Goal: Task Accomplishment & Management: Complete application form

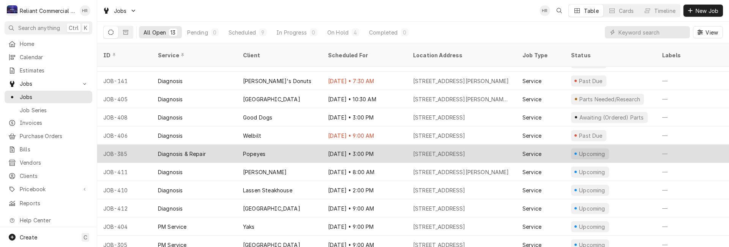
scroll to position [52, 0]
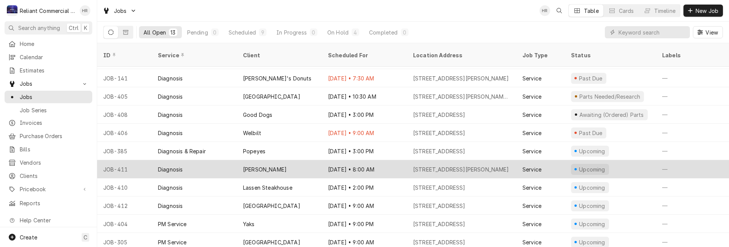
click at [282, 160] on div "[PERSON_NAME]" at bounding box center [279, 169] width 85 height 18
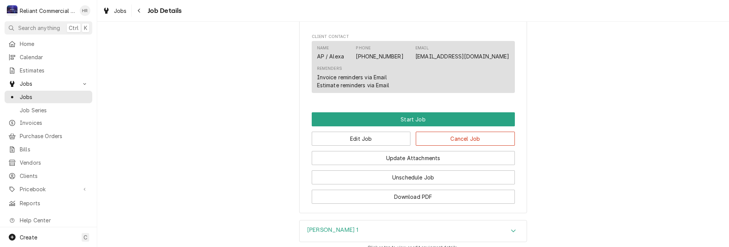
scroll to position [531, 0]
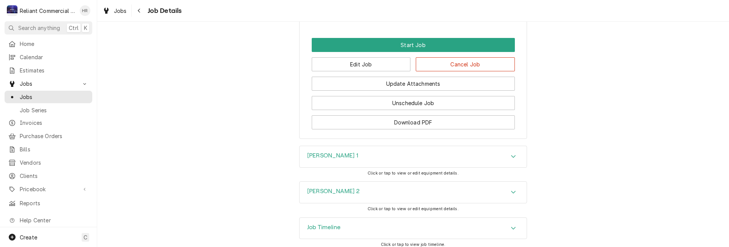
click at [511, 159] on icon "Accordion Header" at bounding box center [513, 156] width 5 height 6
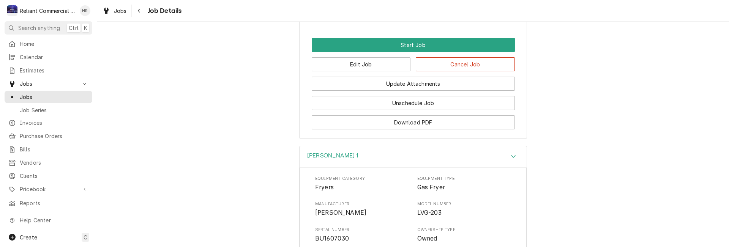
click at [511, 159] on icon "Accordion Header" at bounding box center [513, 156] width 5 height 6
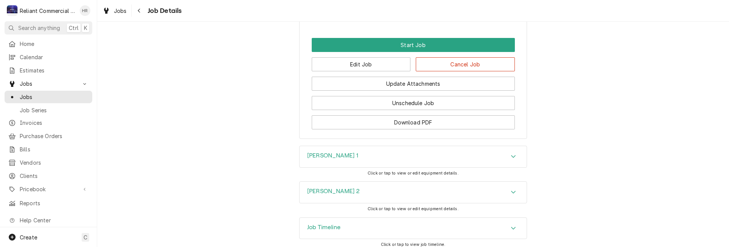
click at [511, 194] on icon "Accordion Header" at bounding box center [513, 192] width 5 height 3
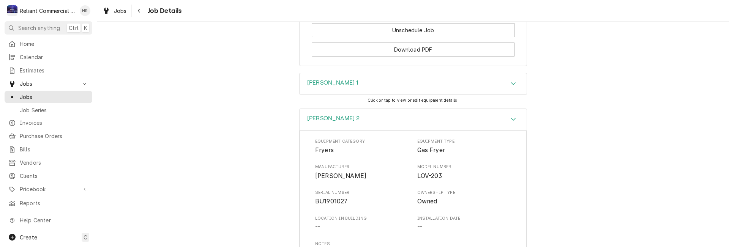
scroll to position [607, 0]
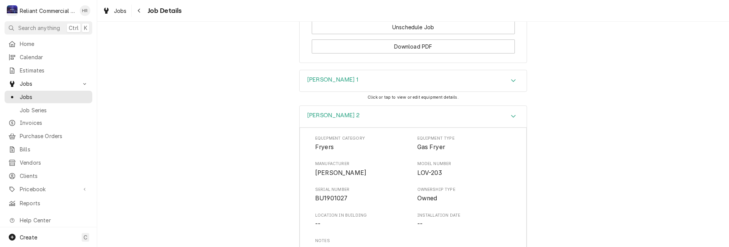
click at [511, 119] on icon "Accordion Header" at bounding box center [513, 116] width 5 height 6
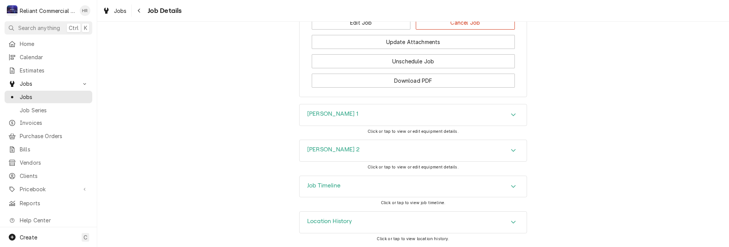
click at [512, 114] on icon "Accordion Header" at bounding box center [513, 114] width 5 height 3
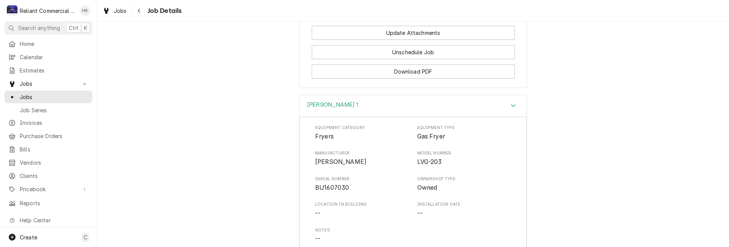
click at [512, 107] on icon "Accordion Header" at bounding box center [513, 105] width 5 height 3
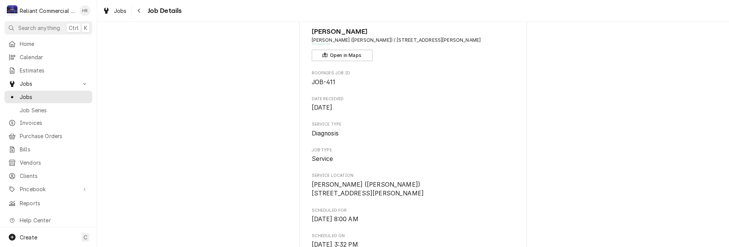
scroll to position [0, 0]
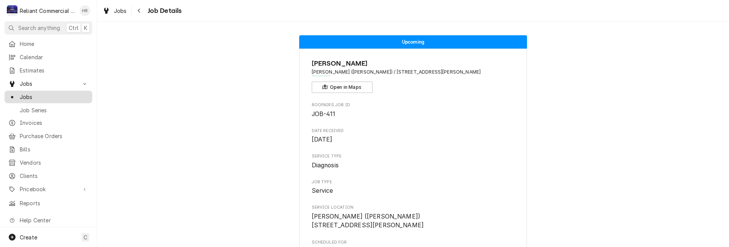
click at [30, 93] on span "Jobs" at bounding box center [54, 97] width 69 height 8
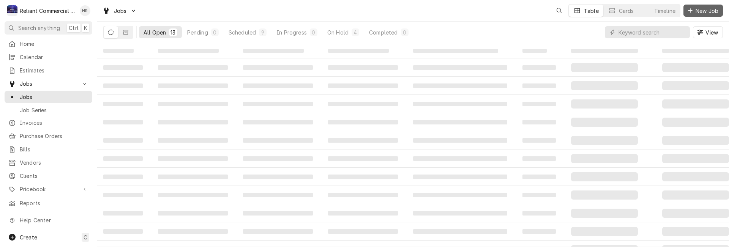
click at [701, 13] on span "New Job" at bounding box center [707, 11] width 26 height 8
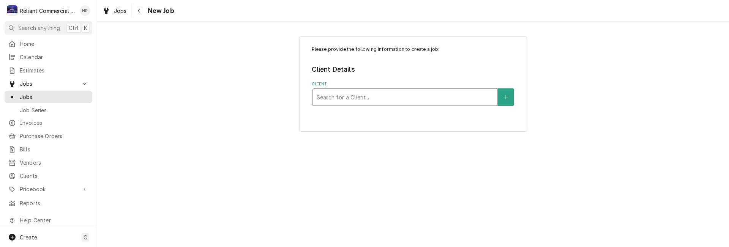
click at [396, 99] on div "Client" at bounding box center [405, 97] width 177 height 14
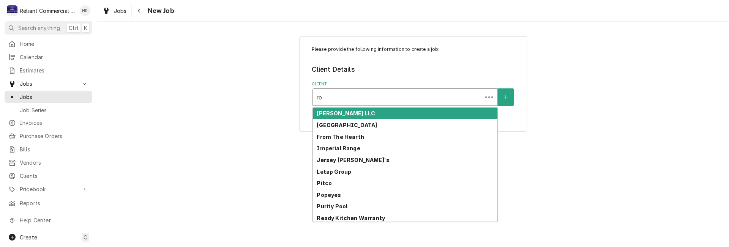
type input "r"
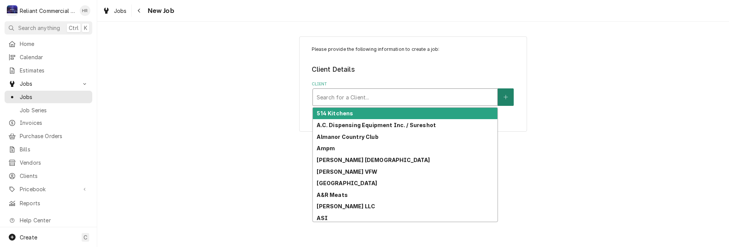
click at [510, 93] on button "Client" at bounding box center [506, 96] width 16 height 17
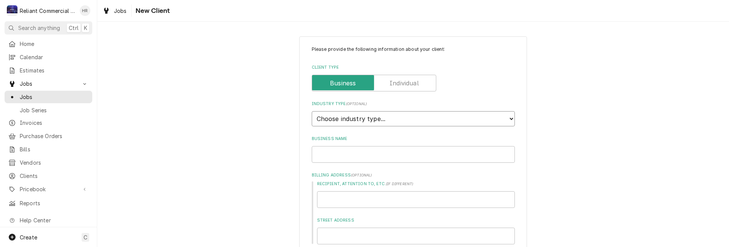
click at [378, 118] on select "Choose industry type... Residential Commercial Industrial Government" at bounding box center [413, 118] width 203 height 15
select select "2"
click at [312, 111] on select "Choose industry type... Residential Commercial Industrial Government" at bounding box center [413, 118] width 203 height 15
click at [355, 158] on input "Business Name" at bounding box center [413, 154] width 203 height 17
type textarea "x"
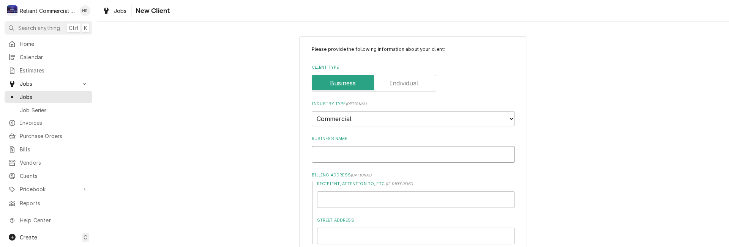
type input "R"
type textarea "x"
type input "Ro"
type textarea "x"
type input "Roa"
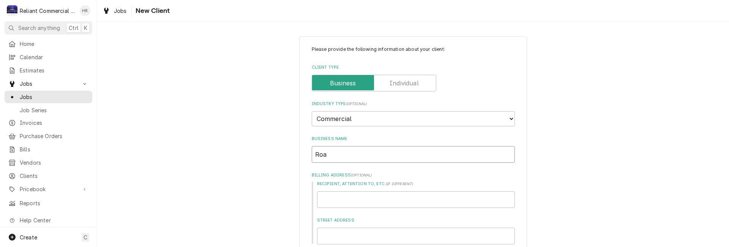
type textarea "x"
type input "Road"
type textarea "x"
type input "Roadr"
type textarea "x"
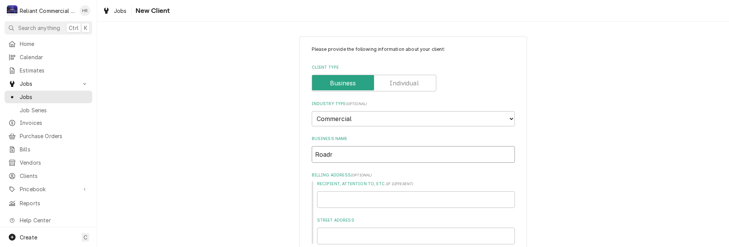
type input "Roadru"
type textarea "x"
type input "Roadrun"
type textarea "x"
type input "Roadrunn"
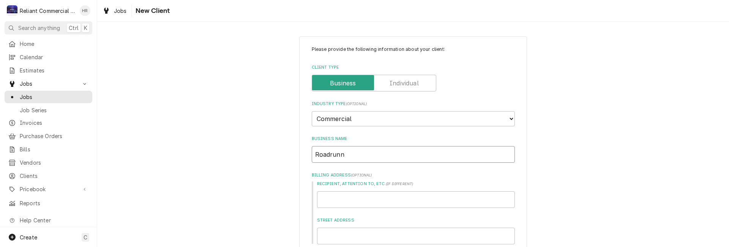
type textarea "x"
type input "Roadrunne"
type textarea "x"
type input "Roadrunner"
type textarea "x"
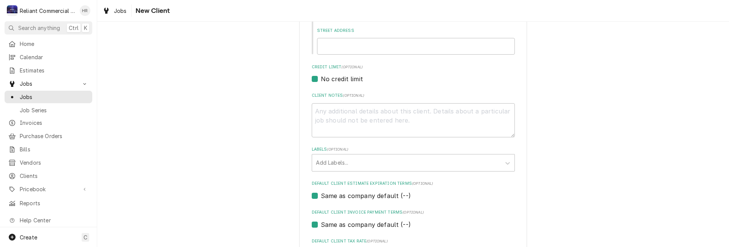
scroll to position [114, 0]
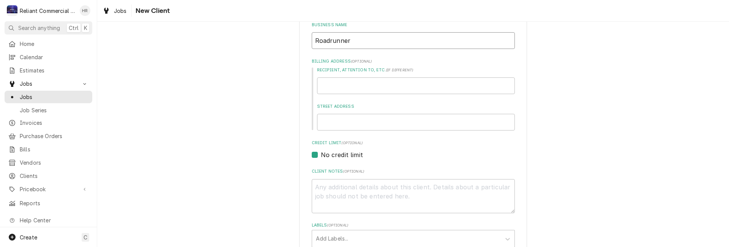
type input "Roadrunner"
click at [352, 123] on input "Street Address" at bounding box center [416, 122] width 198 height 17
paste input "[STREET_ADDRESS]"
type input "[STREET_ADDRESS]"
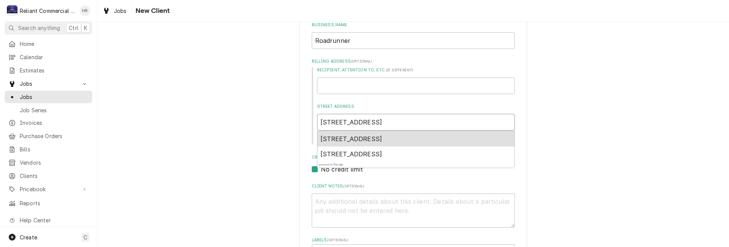
click at [355, 137] on span "20844 Front St, Cottonwood, CA 96022, USA" at bounding box center [351, 139] width 62 height 8
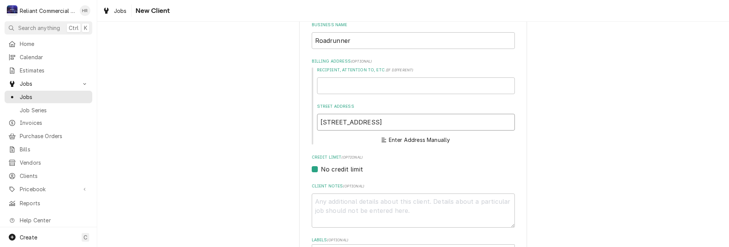
type textarea "x"
type input "20844 Front St"
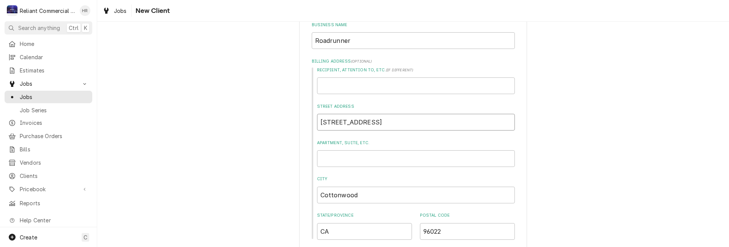
type textarea "x"
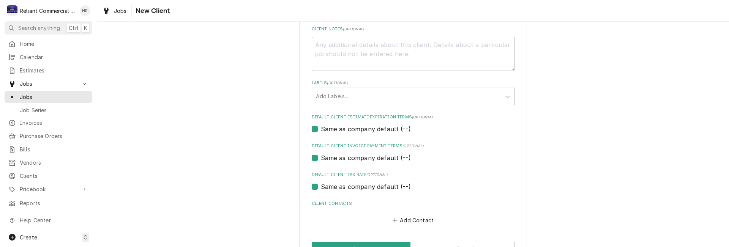
scroll to position [391, 0]
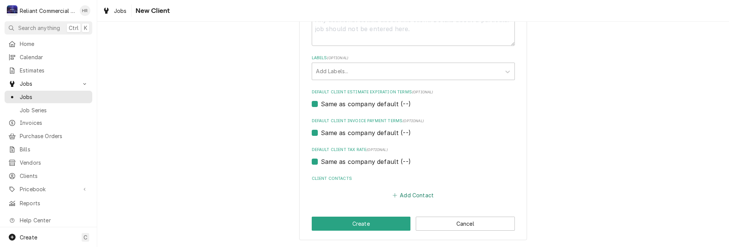
type input "20844 Front St"
click at [407, 195] on button "Add Contact" at bounding box center [413, 195] width 44 height 11
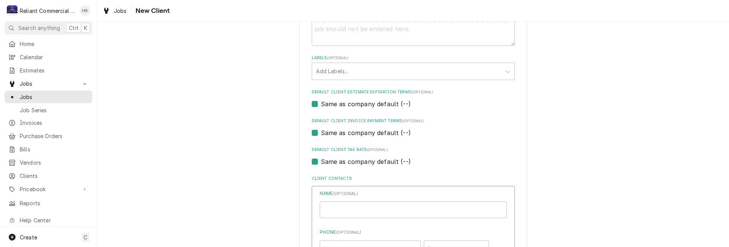
type textarea "x"
click at [383, 207] on input "Business Name" at bounding box center [413, 210] width 187 height 17
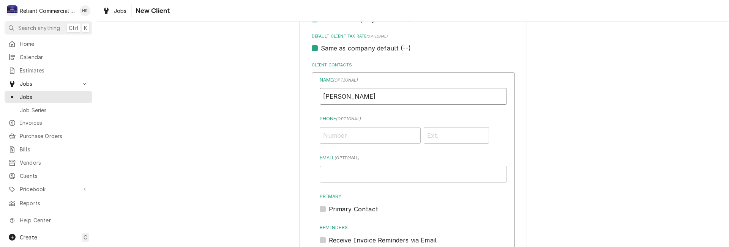
scroll to position [504, 0]
type input "Robin"
click at [346, 133] on input "Phone ( optional )" at bounding box center [370, 135] width 101 height 17
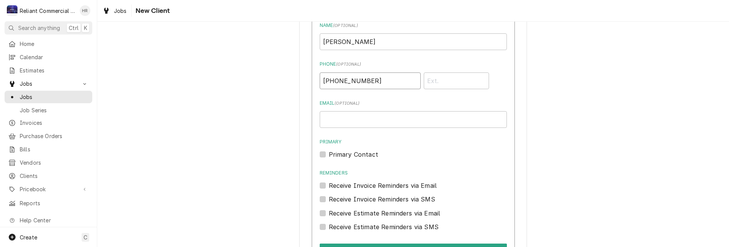
scroll to position [618, 0]
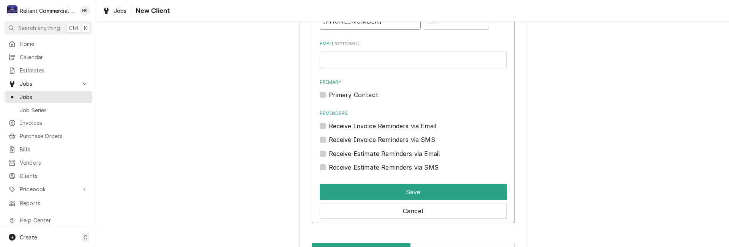
type input "(530) 768-7343"
click at [329, 139] on label "Receive Invoice Reminders via SMS" at bounding box center [382, 139] width 106 height 9
click at [329, 139] on input "Contact Edit Form" at bounding box center [422, 143] width 187 height 17
checkbox input "true"
click at [329, 167] on label "Receive Estimate Reminders via SMS" at bounding box center [384, 167] width 110 height 9
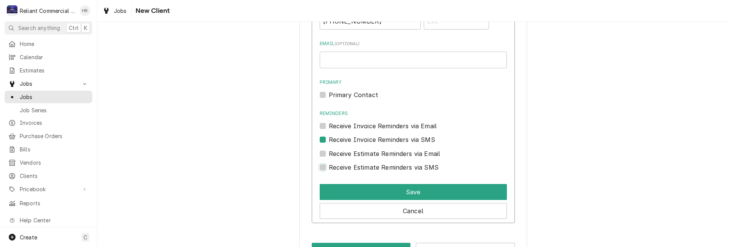
click at [329, 167] on input "Contact Edit Form" at bounding box center [422, 171] width 187 height 17
checkbox input "true"
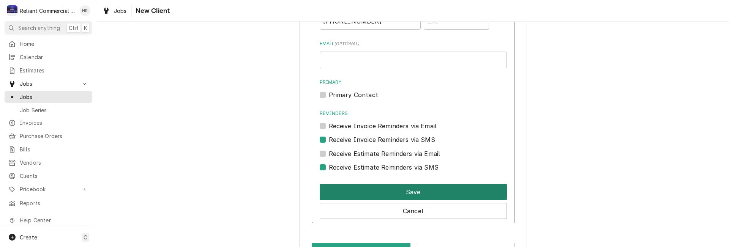
click at [410, 194] on button "Save" at bounding box center [413, 192] width 187 height 16
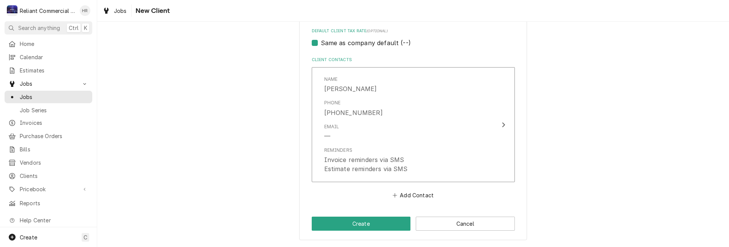
scroll to position [509, 0]
click at [377, 222] on button "Create" at bounding box center [361, 224] width 99 height 14
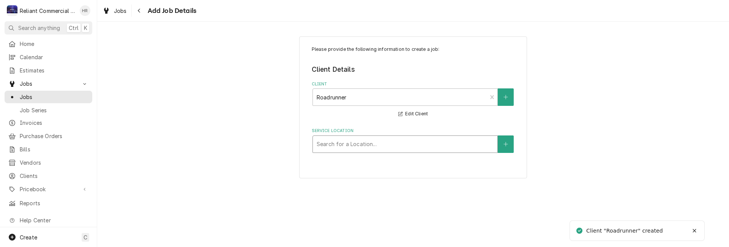
click at [405, 148] on div "Service Location" at bounding box center [405, 144] width 177 height 14
click at [443, 141] on div "Service Location" at bounding box center [405, 144] width 177 height 14
click at [504, 143] on icon "Create New Location" at bounding box center [505, 144] width 5 height 5
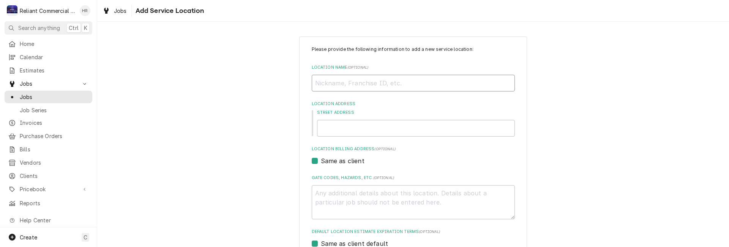
click at [400, 86] on input "Location Name ( optional )" at bounding box center [413, 83] width 203 height 17
type textarea "x"
type input "F"
type textarea "x"
type input "Fo"
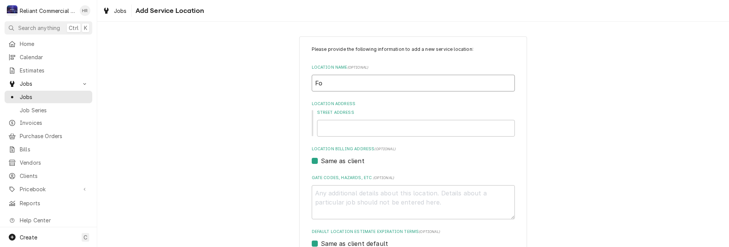
type textarea "x"
type input "Foo"
type textarea "x"
type input "Food"
type textarea "x"
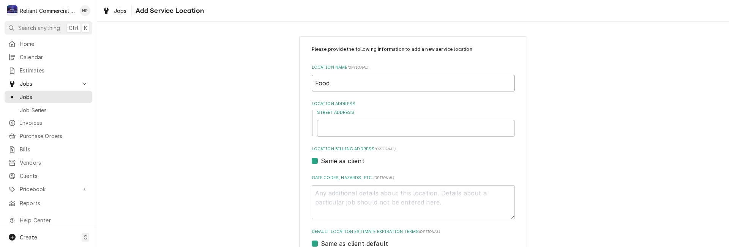
type input "Food"
type textarea "x"
type input "Food T"
type textarea "x"
type input "Food Tr"
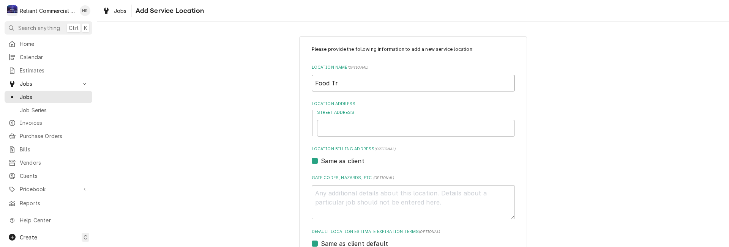
type textarea "x"
type input "Food Tru"
type textarea "x"
type input "Food Truc"
type textarea "x"
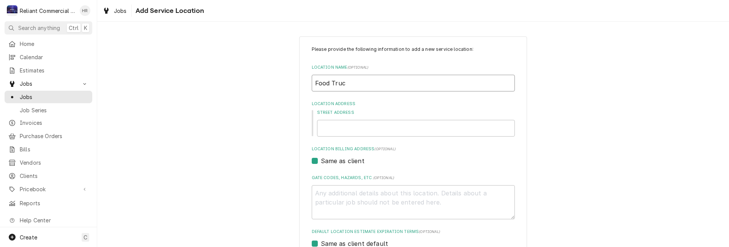
type input "Food Truck"
type textarea "x"
type input "Food Truck"
click at [386, 133] on input "Street Address" at bounding box center [416, 128] width 198 height 17
paste input "[STREET_ADDRESS]"
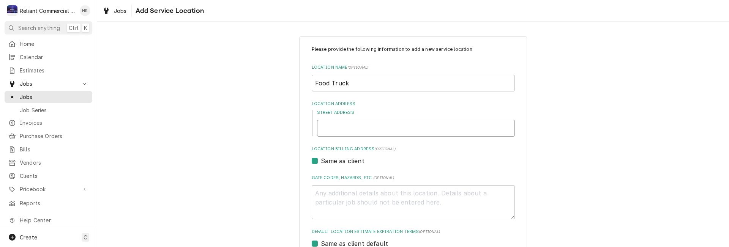
type textarea "x"
type input "[STREET_ADDRESS]"
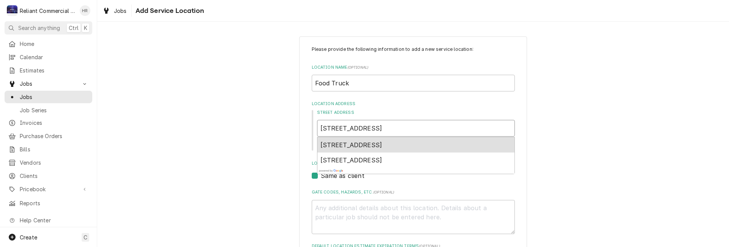
click at [355, 147] on span "20844 Front St, Cottonwood, CA 96022, USA" at bounding box center [351, 145] width 62 height 8
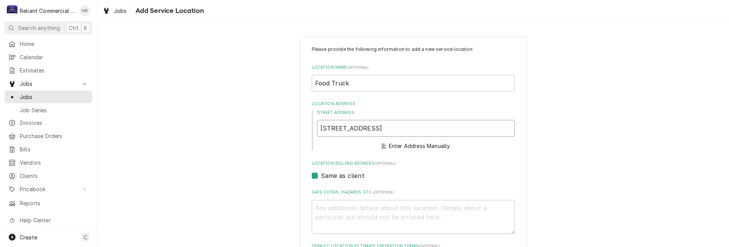
type textarea "x"
type input "20844 Front St"
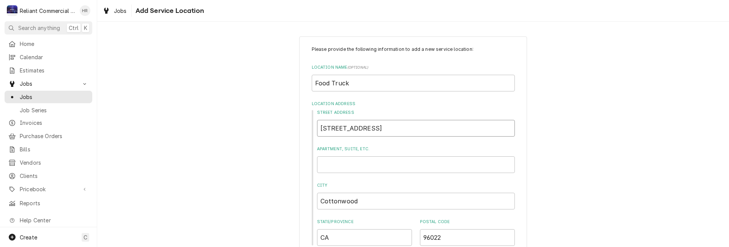
type textarea "x"
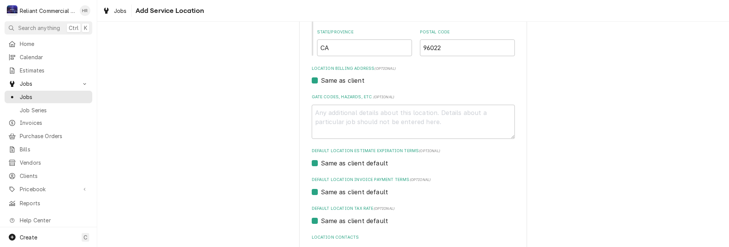
scroll to position [249, 0]
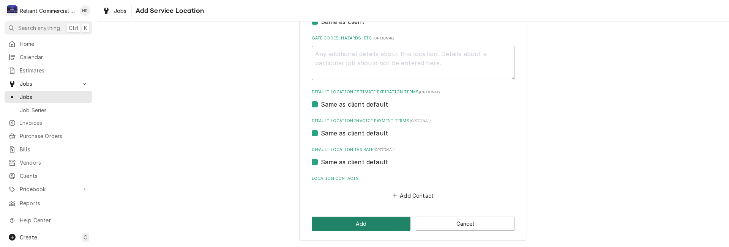
type input "20844 Front St"
click at [371, 222] on button "Add" at bounding box center [361, 224] width 99 height 14
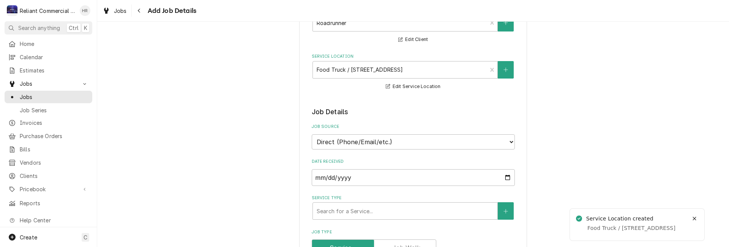
scroll to position [190, 0]
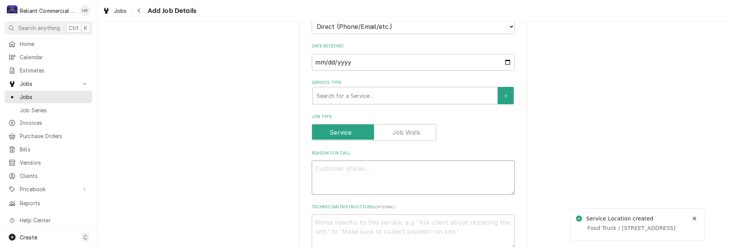
click at [396, 181] on textarea "Reason For Call" at bounding box center [413, 178] width 203 height 34
type textarea "x"
type textarea "F"
type textarea "x"
type textarea "Fl"
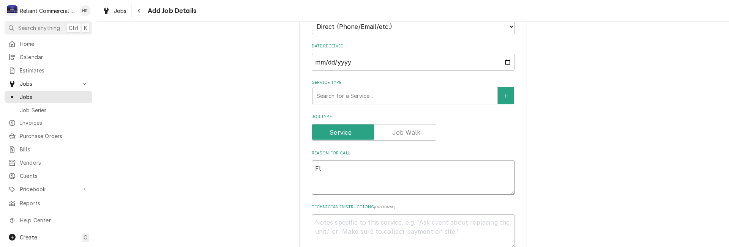
type textarea "x"
type textarea "Fla"
type textarea "x"
type textarea "Flat"
type textarea "x"
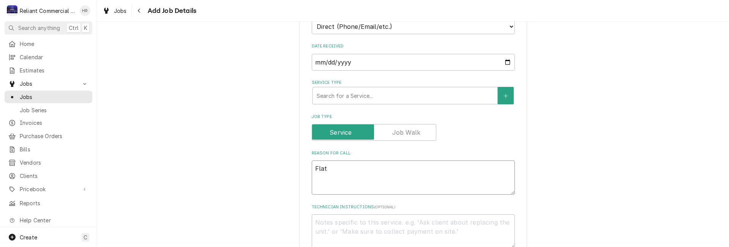
type textarea "Flat"
type textarea "x"
type textarea "Flat t"
type textarea "x"
type textarea "Flat to"
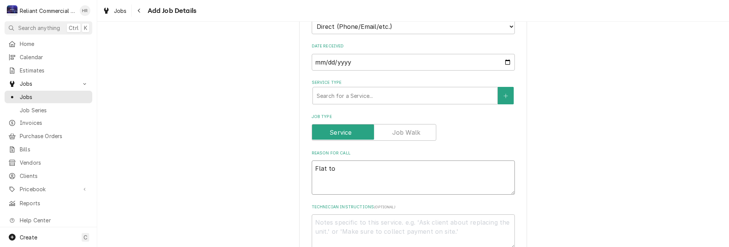
type textarea "x"
type textarea "Flat top"
type textarea "x"
type textarea "Flat top"
type textarea "x"
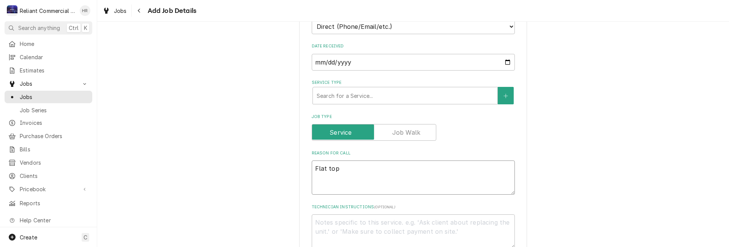
type textarea "Flat top p"
type textarea "x"
type textarea "Flat top pi"
type textarea "x"
type textarea "Flat top pil"
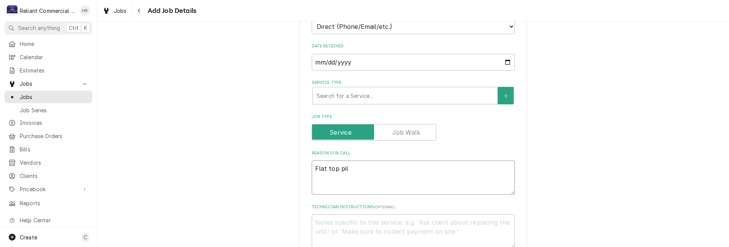
type textarea "x"
type textarea "Flat top pilo"
type textarea "x"
type textarea "Flat top pilot"
type textarea "x"
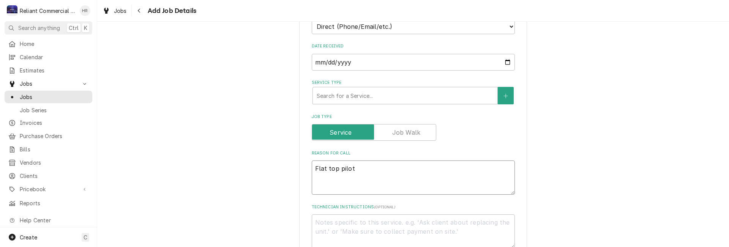
type textarea "Flat top pilot"
type textarea "x"
type textarea "Flat top pilot i"
type textarea "x"
type textarea "Flat top pilot is"
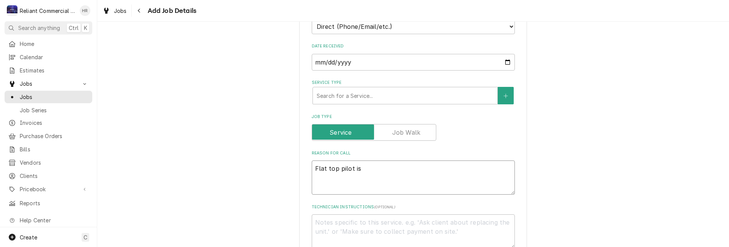
type textarea "x"
type textarea "Flat top pilot iss"
type textarea "x"
type textarea "Flat top pilot issu"
type textarea "x"
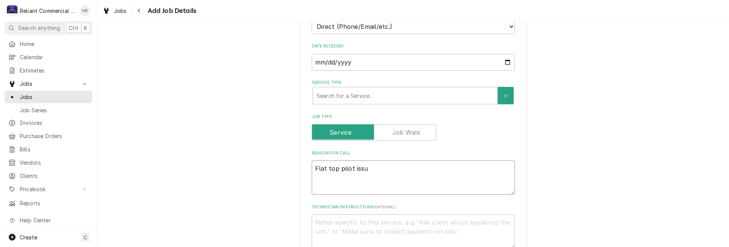
type textarea "Flat top pilot issue"
type textarea "x"
type textarea "Flat top pilot issues"
type textarea "x"
type textarea "Flat top pilot issues"
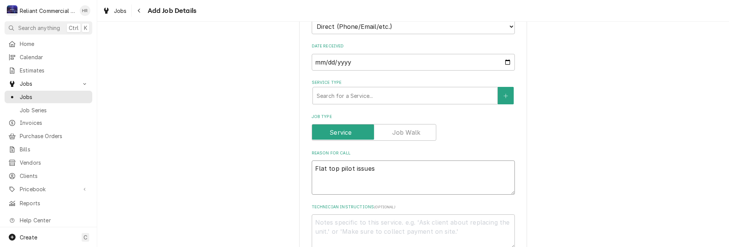
type textarea "x"
type textarea "Flat top pilot issues a"
type textarea "x"
type textarea "Flat top pilot issues an"
type textarea "x"
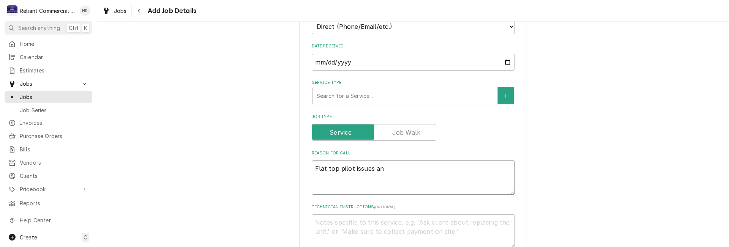
type textarea "Flat top pilot issues and"
type textarea "x"
type textarea "Flat top pilot issues and"
type textarea "x"
type textarea "Flat top pilot issues and f"
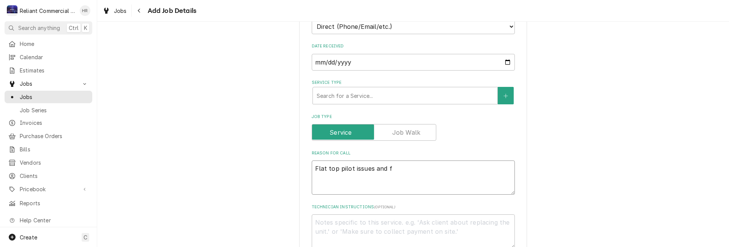
type textarea "x"
type textarea "Flat top pilot issues and fr"
type textarea "x"
type textarea "Flat top pilot issues and fry"
type textarea "x"
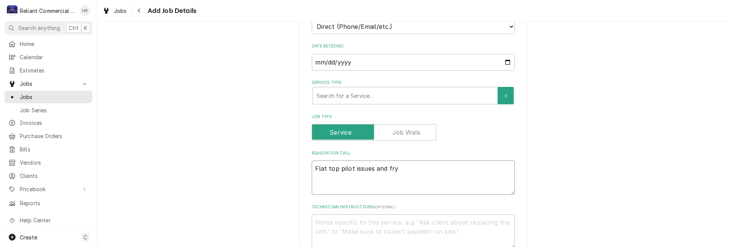
type textarea "Flat top pilot issues and frye"
type textarea "x"
type textarea "Flat top pilot issues and fryer"
type textarea "x"
type textarea "Flat top pilot issues and fryer"
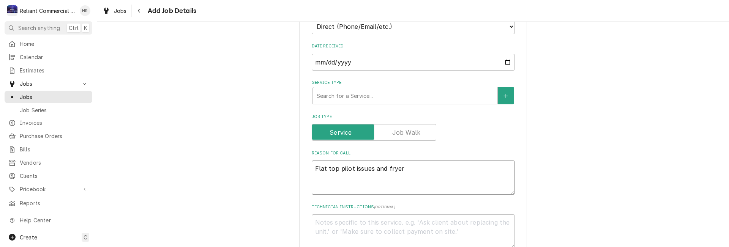
type textarea "x"
type textarea "Flat top pilot issues and fryer n"
type textarea "x"
type textarea "Flat top pilot issues and fryer no"
type textarea "x"
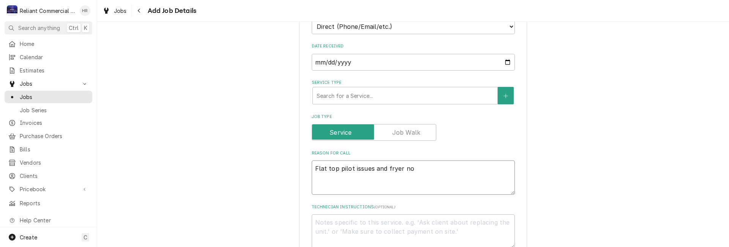
type textarea "Flat top pilot issues and fryer not"
type textarea "x"
type textarea "Flat top pilot issues and fryer not"
type textarea "x"
type textarea "Flat top pilot issues and fryer not i"
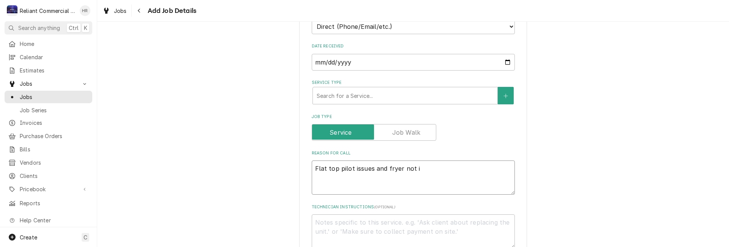
type textarea "x"
type textarea "Flat top pilot issues and fryer not ig"
type textarea "x"
type textarea "Flat top pilot issues and fryer not ign"
type textarea "x"
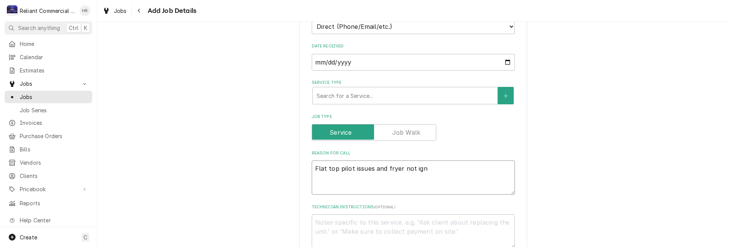
type textarea "Flat top pilot issues and fryer not igni"
type textarea "x"
type textarea "Flat top pilot issues and fryer not ignit"
type textarea "x"
type textarea "Flat top pilot issues and fryer not igniti"
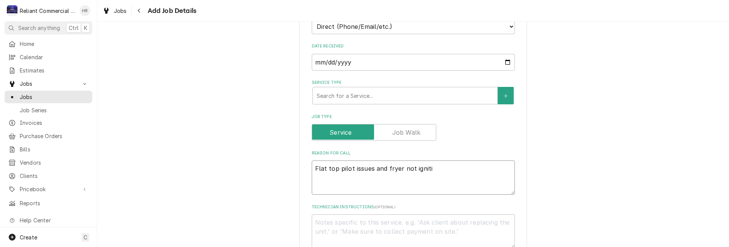
type textarea "x"
type textarea "Flat top pilot issues and fryer not ignitin"
type textarea "x"
type textarea "Flat top pilot issues and fryer not igniting"
type textarea "x"
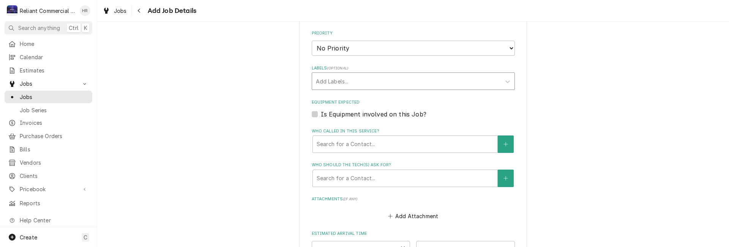
scroll to position [493, 0]
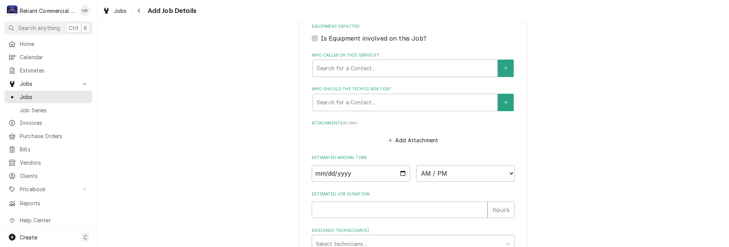
type textarea "Flat top pilot issues and fryer not igniting"
click at [321, 38] on label "Is Equipment involved on this Job?" at bounding box center [374, 38] width 106 height 9
click at [321, 38] on input "Equipment Expected" at bounding box center [422, 42] width 203 height 17
checkbox input "true"
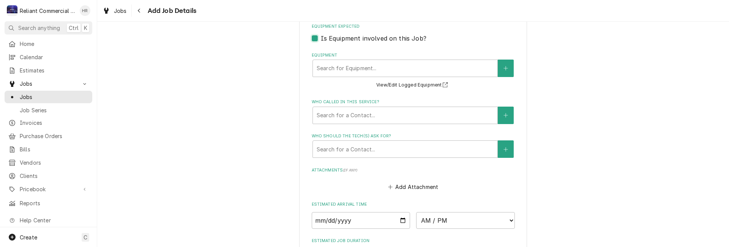
type textarea "x"
click at [507, 70] on button "Equipment" at bounding box center [506, 68] width 16 height 17
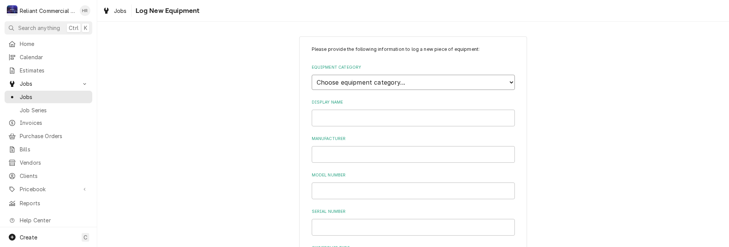
click at [411, 81] on select "Choose equipment category... Cooking Equipment Fryers Ovens and Ranges Concessi…" at bounding box center [413, 82] width 203 height 15
select select "1"
click at [312, 75] on select "Choose equipment category... Cooking Equipment Fryers Ovens and Ranges Concessi…" at bounding box center [413, 82] width 203 height 15
click at [358, 114] on select "Choose equipment type... Broiler Charbroiler Commercial Microwave Commercial To…" at bounding box center [413, 117] width 203 height 15
select select "6"
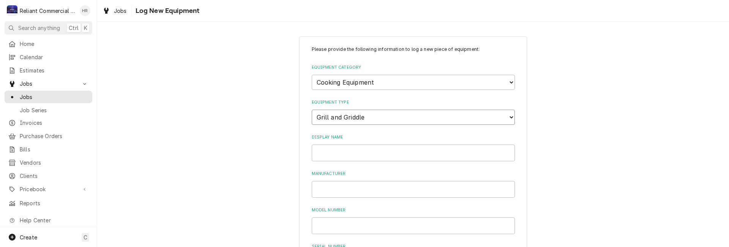
click at [312, 110] on select "Choose equipment type... Broiler Charbroiler Commercial Microwave Commercial To…" at bounding box center [413, 117] width 203 height 15
click at [351, 154] on input "Display Name" at bounding box center [413, 153] width 203 height 17
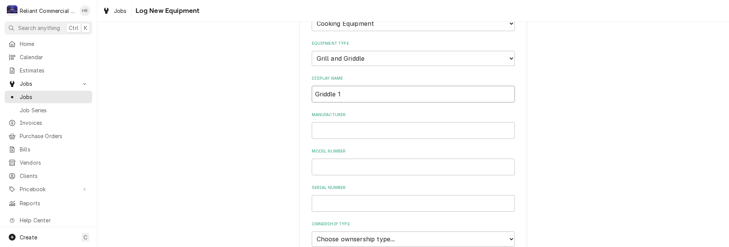
scroll to position [190, 0]
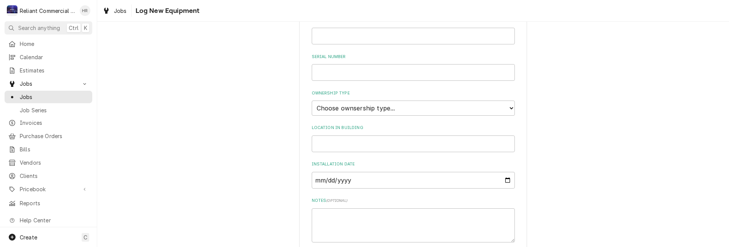
type input "Griddle 1"
click at [392, 108] on select "Choose ownsership type... Unknown Owned Leased Rented" at bounding box center [413, 108] width 203 height 15
select select "1"
click at [312, 101] on select "Choose ownsership type... Unknown Owned Leased Rented" at bounding box center [413, 108] width 203 height 15
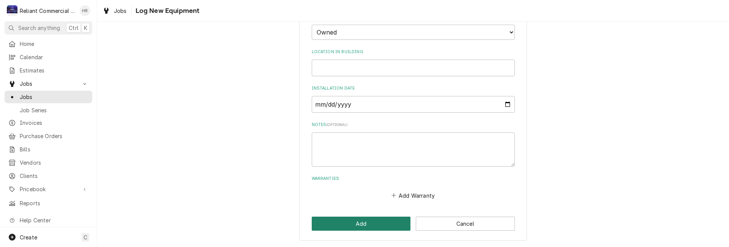
click at [356, 223] on button "Add" at bounding box center [361, 224] width 99 height 14
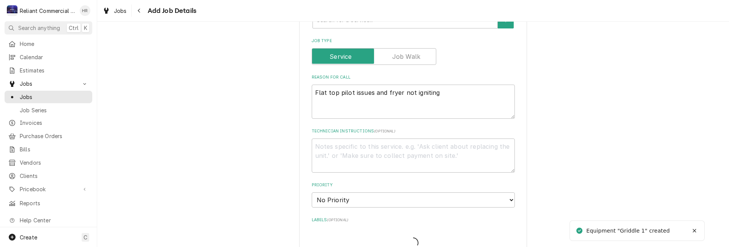
scroll to position [493, 0]
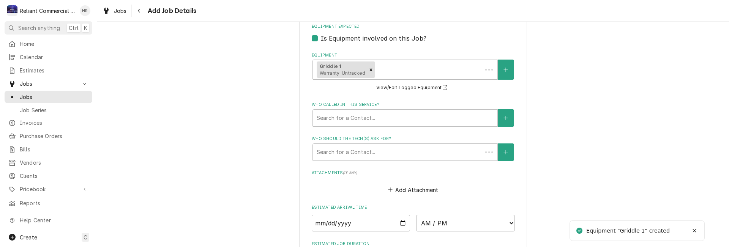
type textarea "x"
click at [507, 68] on button "Equipment" at bounding box center [506, 70] width 16 height 20
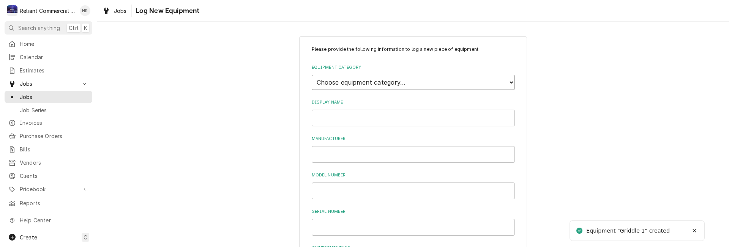
click at [389, 77] on select "Choose equipment category... Cooking Equipment Fryers Ovens and Ranges Concessi…" at bounding box center [413, 82] width 203 height 15
select select "2"
click at [312, 75] on select "Choose equipment category... Cooking Equipment Fryers Ovens and Ranges Concessi…" at bounding box center [413, 82] width 203 height 15
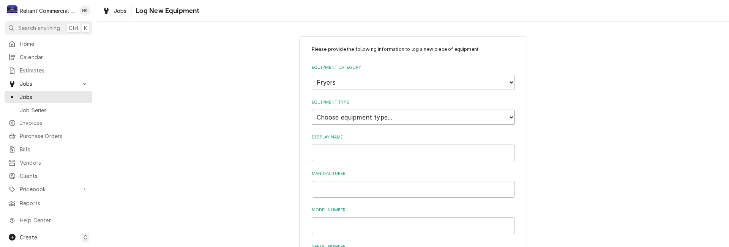
click at [354, 118] on select "Choose equipment type... Electric Fryer Fryer Filtration Equipment Gas Fryer" at bounding box center [413, 117] width 203 height 15
select select "15"
click at [312, 110] on select "Choose equipment type... Electric Fryer Fryer Filtration Equipment Gas Fryer" at bounding box center [413, 117] width 203 height 15
click at [378, 156] on input "Display Name" at bounding box center [413, 153] width 203 height 17
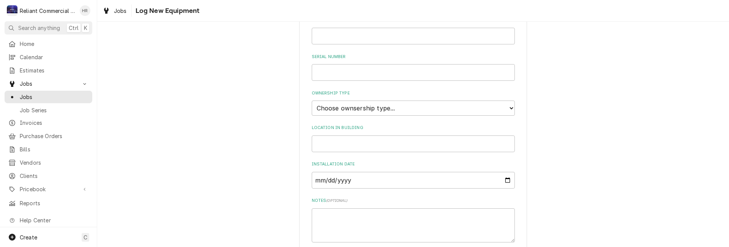
type input "Fryer 1"
click at [418, 113] on select "Choose ownsership type... Unknown Owned Leased Rented" at bounding box center [413, 108] width 203 height 15
select select "1"
click at [312, 101] on select "Choose ownsership type... Unknown Owned Leased Rented" at bounding box center [413, 108] width 203 height 15
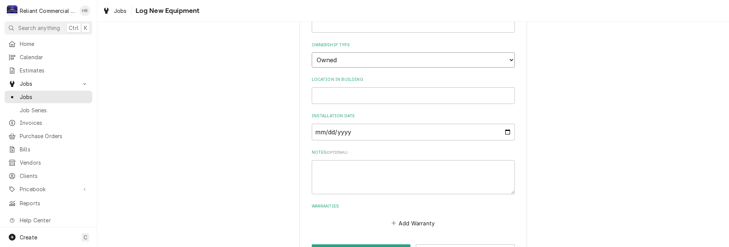
scroll to position [266, 0]
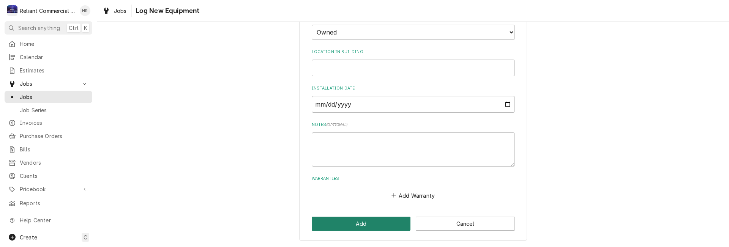
click at [370, 226] on button "Add" at bounding box center [361, 224] width 99 height 14
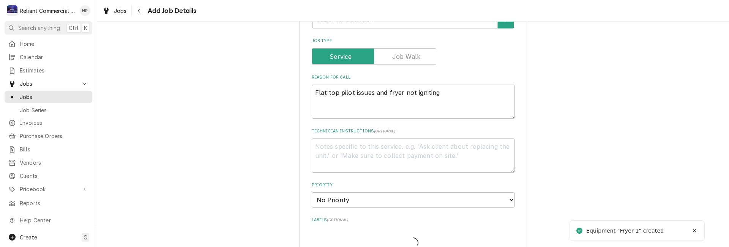
scroll to position [493, 0]
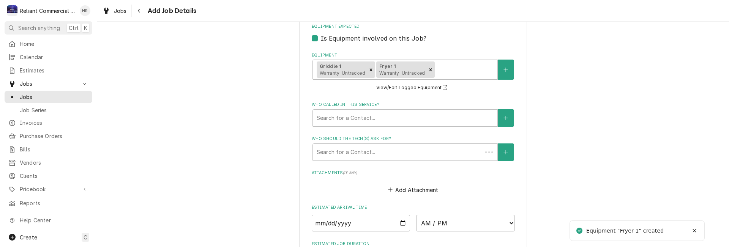
type textarea "x"
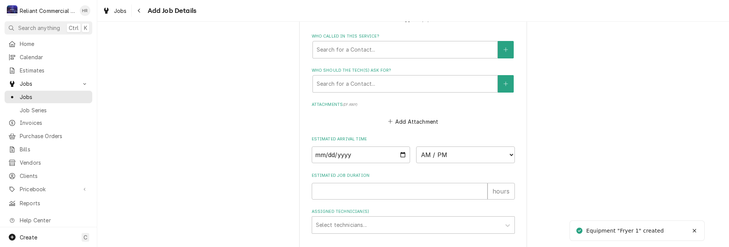
scroll to position [614, 0]
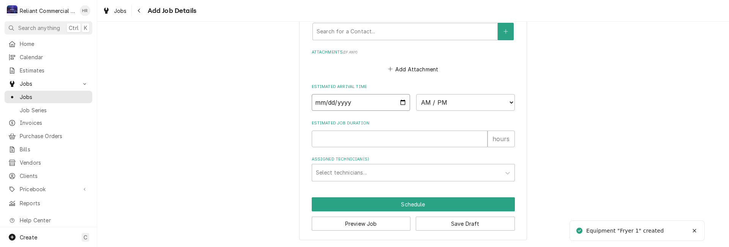
click at [400, 104] on input "Date" at bounding box center [361, 102] width 99 height 17
type input "2025-09-15"
type textarea "x"
click at [508, 101] on select "AM / PM 6:00 AM 6:15 AM 6:30 AM 6:45 AM 7:00 AM 7:15 AM 7:30 AM 7:45 AM 8:00 AM…" at bounding box center [465, 102] width 99 height 17
select select "10:00:00"
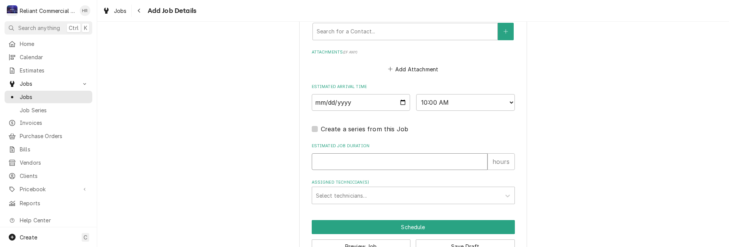
click at [383, 164] on input "Estimated Job Duration" at bounding box center [400, 161] width 176 height 17
type textarea "x"
type input "2"
type textarea "x"
type input "2"
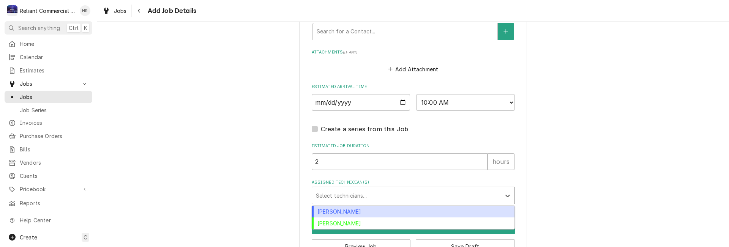
click at [389, 195] on div "Assigned Technician(s)" at bounding box center [406, 196] width 181 height 14
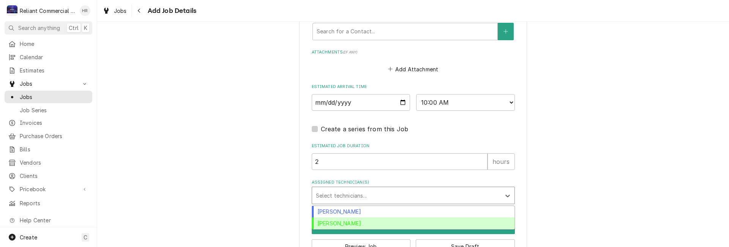
click at [362, 223] on div "Heath Reed" at bounding box center [413, 223] width 202 height 12
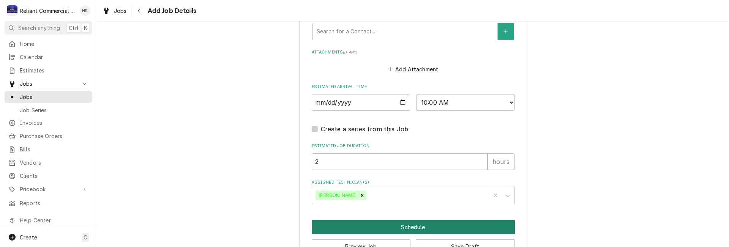
click at [414, 228] on button "Schedule" at bounding box center [413, 227] width 203 height 14
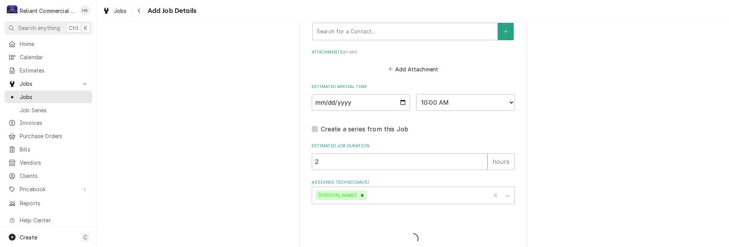
scroll to position [248, 0]
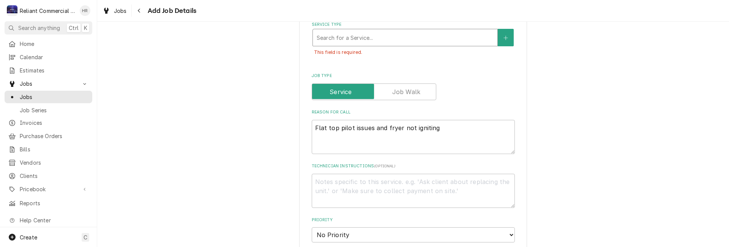
click at [394, 36] on div "Service Type" at bounding box center [405, 38] width 177 height 14
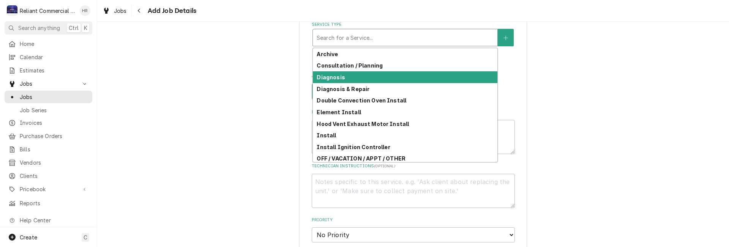
click at [372, 74] on div "Diagnosis" at bounding box center [405, 77] width 184 height 12
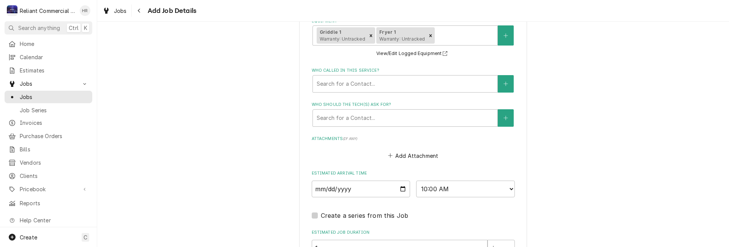
scroll to position [665, 0]
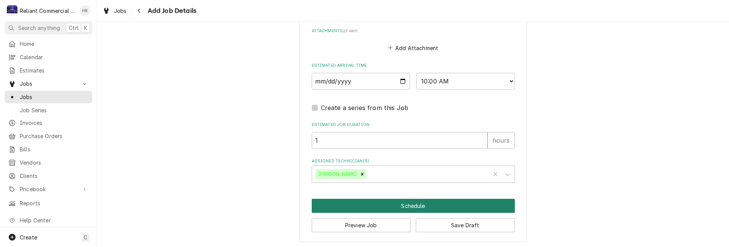
click at [393, 203] on button "Schedule" at bounding box center [413, 206] width 203 height 14
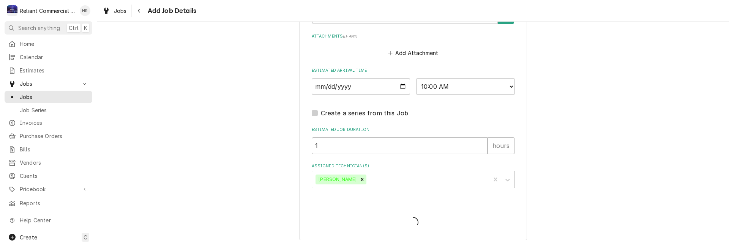
scroll to position [643, 0]
type textarea "x"
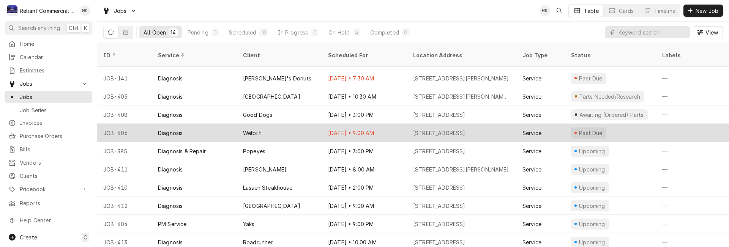
scroll to position [71, 0]
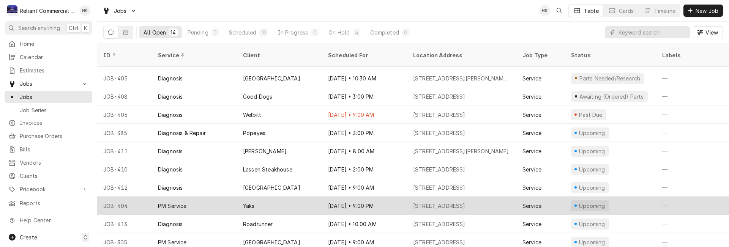
click at [278, 197] on div "Yaks" at bounding box center [279, 206] width 85 height 18
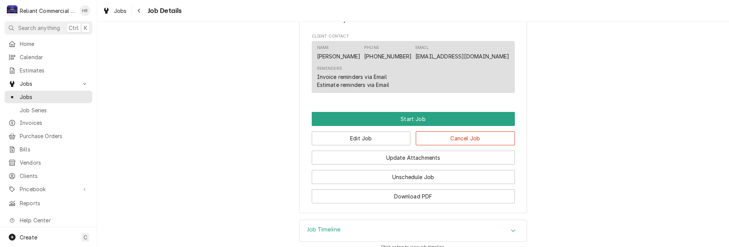
scroll to position [517, 0]
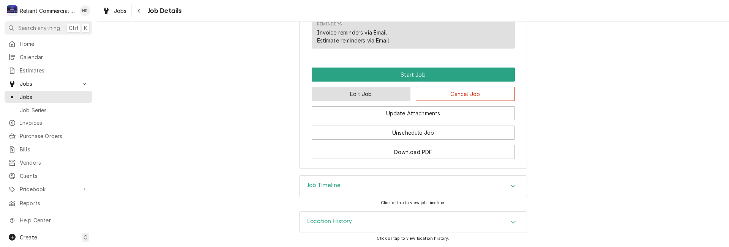
click at [376, 93] on button "Edit Job" at bounding box center [361, 94] width 99 height 14
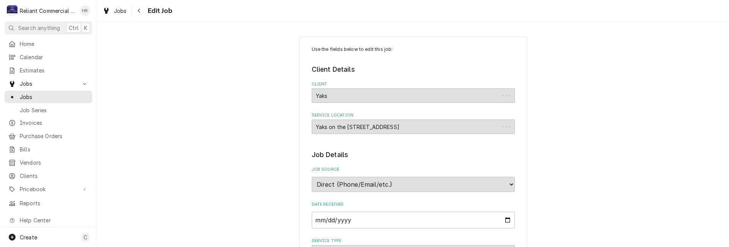
type textarea "x"
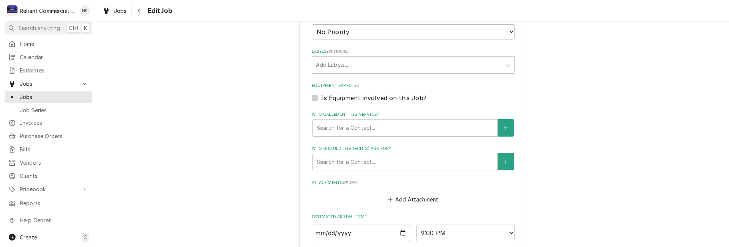
scroll to position [529, 0]
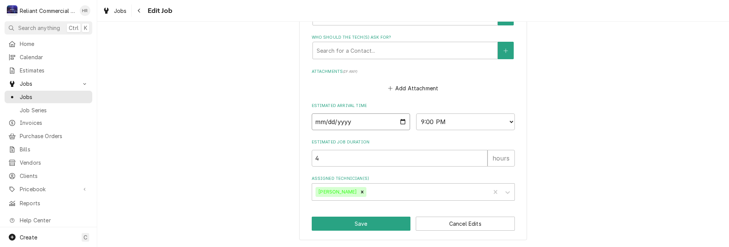
click at [399, 120] on input "2025-09-12" at bounding box center [361, 121] width 99 height 17
type input "2025-09-17"
click at [373, 224] on button "Save" at bounding box center [361, 224] width 99 height 14
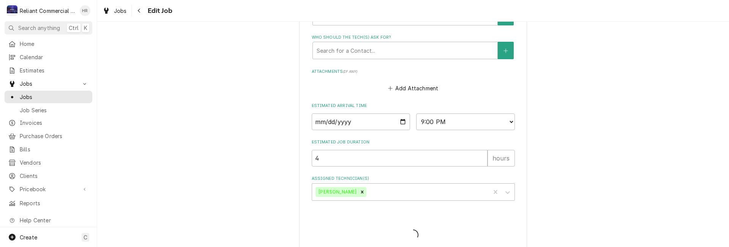
type textarea "x"
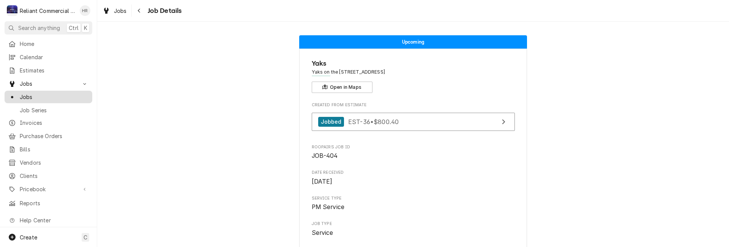
click at [30, 93] on span "Jobs" at bounding box center [54, 97] width 69 height 8
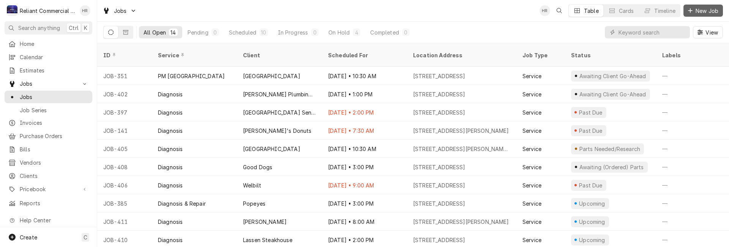
click at [701, 10] on span "New Job" at bounding box center [707, 11] width 26 height 8
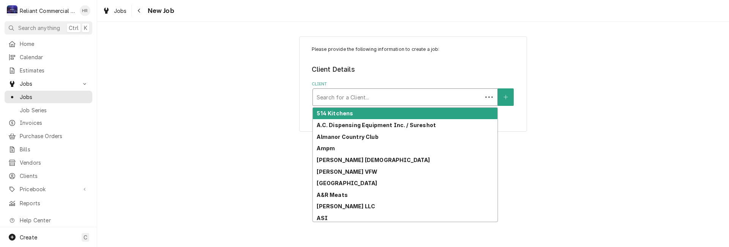
click at [377, 96] on div "Client" at bounding box center [398, 97] width 162 height 14
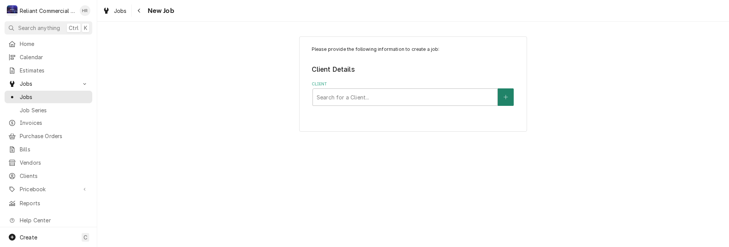
click at [507, 96] on icon "Create New Client" at bounding box center [505, 97] width 5 height 5
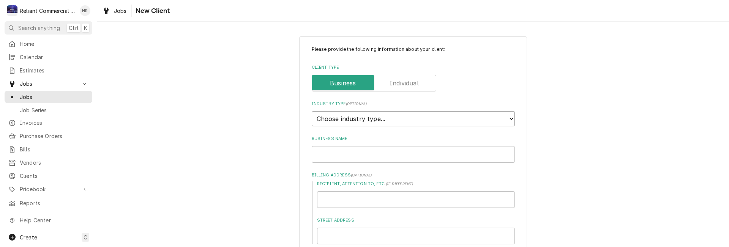
click at [381, 115] on select "Choose industry type... Residential Commercial Industrial Government" at bounding box center [413, 118] width 203 height 15
select select "1"
click at [312, 111] on select "Choose industry type... Residential Commercial Industrial Government" at bounding box center [413, 118] width 203 height 15
click at [351, 155] on input "Business Name" at bounding box center [413, 154] width 203 height 17
type textarea "x"
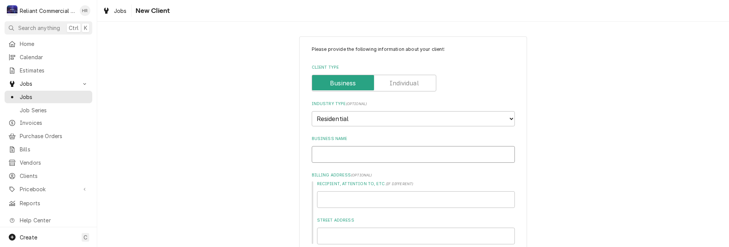
type input "J"
type textarea "x"
type input "Je"
type textarea "x"
type input "Jea"
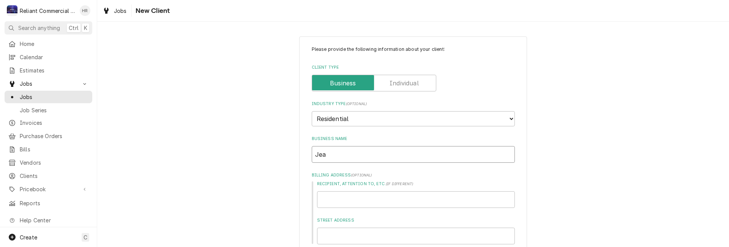
type textarea "x"
type input "Jean"
type textarea "x"
type input "Jeann"
type textarea "x"
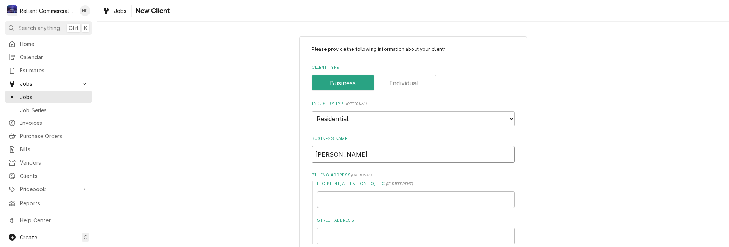
type input "Jeanni"
type textarea "x"
type input "Jeannie"
type textarea "x"
type input "Jeanni"
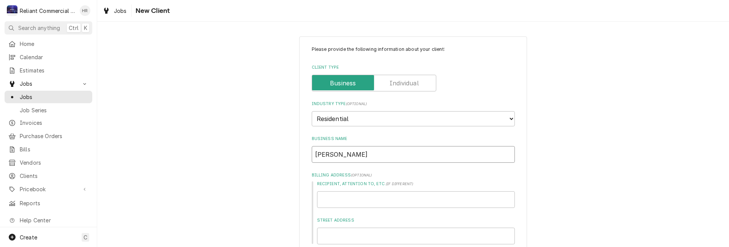
type textarea "x"
type input "Jeann"
type textarea "x"
type input "Jean"
type textarea "x"
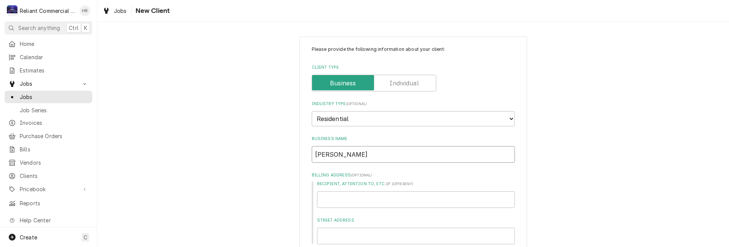
type input "Jeann"
type textarea "x"
type input "Jeanne"
type textarea "x"
type input "Jeanne"
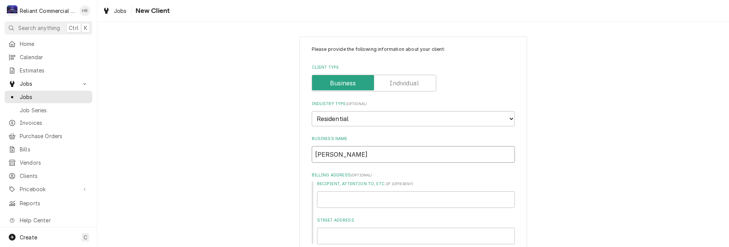
type textarea "x"
type input "Jeanne N"
type textarea "x"
type input "Jeanne Ne"
type textarea "x"
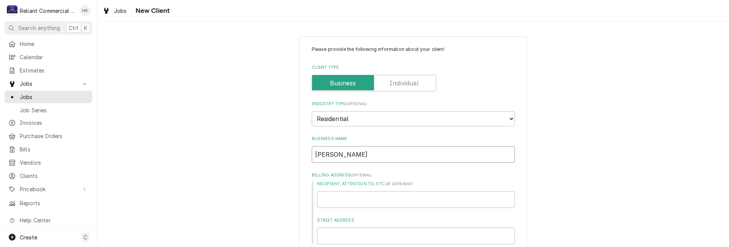
type input "Jeanne New"
type textarea "x"
type input "Jeanne Newe"
type textarea "x"
type input "Jeanne Newel"
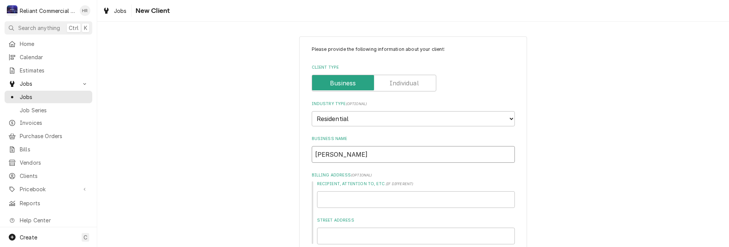
type textarea "x"
type input "Jeanne Newell"
type textarea "x"
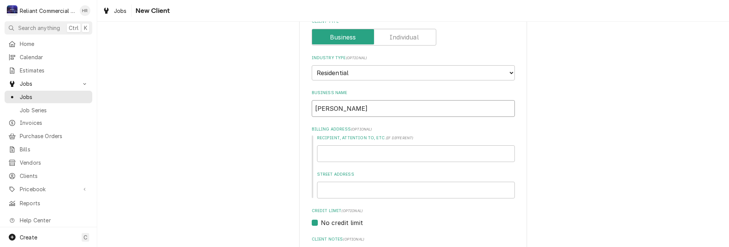
scroll to position [114, 0]
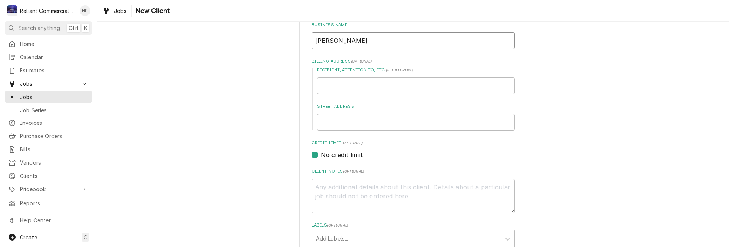
type input "Jeanne Newell"
click at [364, 121] on input "Street Address" at bounding box center [416, 122] width 198 height 17
type textarea "x"
type input "2"
type textarea "x"
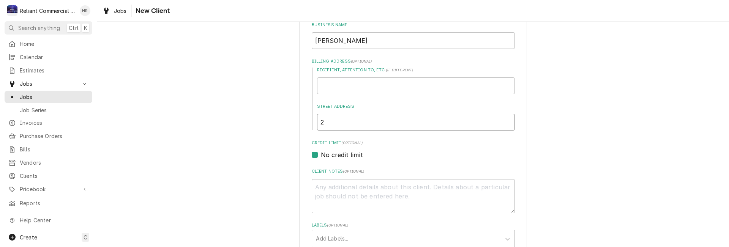
type input "22"
type textarea "x"
type input "221"
type textarea "x"
type input "2215"
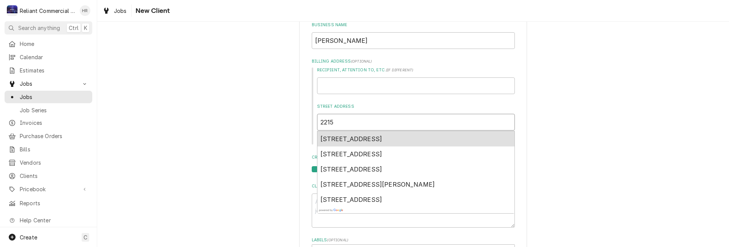
type textarea "x"
type input "2215"
type textarea "x"
type input "2215 S"
type textarea "x"
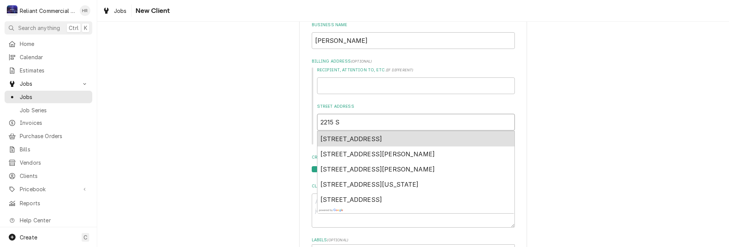
type input "2215 Su"
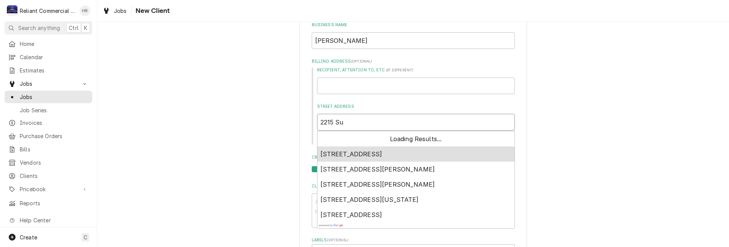
type textarea "x"
type input "2215 Suz"
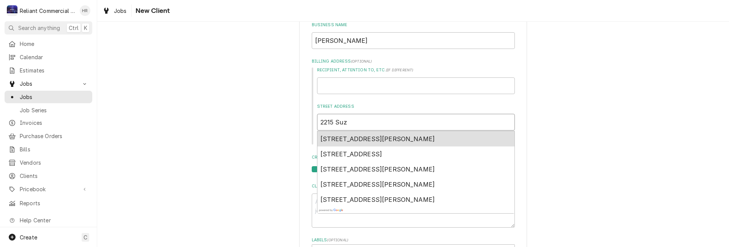
type textarea "x"
type input "2215 Suze"
type textarea "x"
type input "2215 Suzet"
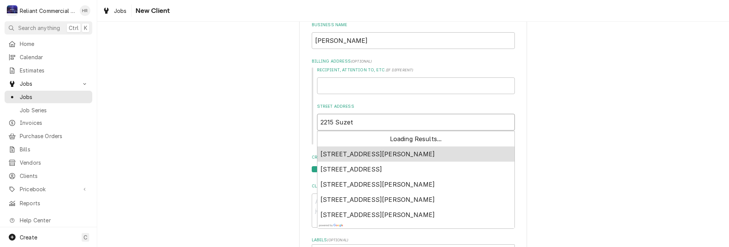
type textarea "x"
type input "2215 Suzett"
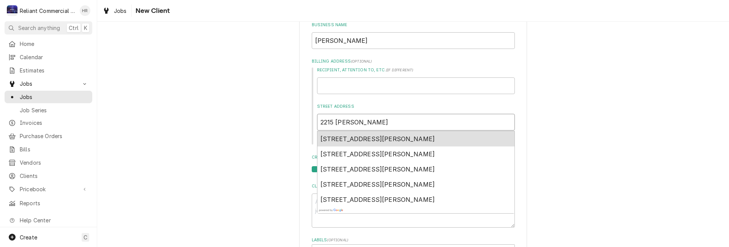
type textarea "x"
type input "2215 Suzette"
click at [369, 137] on span "2215 Suzette Avenue, Redding, CA, USA" at bounding box center [377, 139] width 115 height 8
type textarea "x"
type input "2215 Suzette Ave"
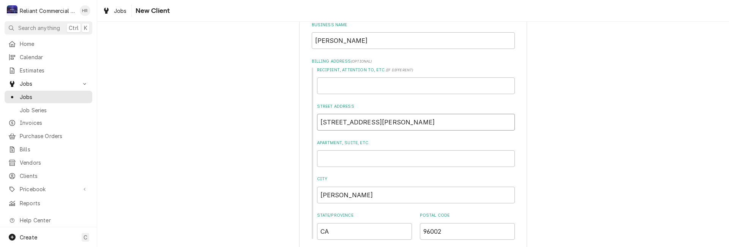
type textarea "x"
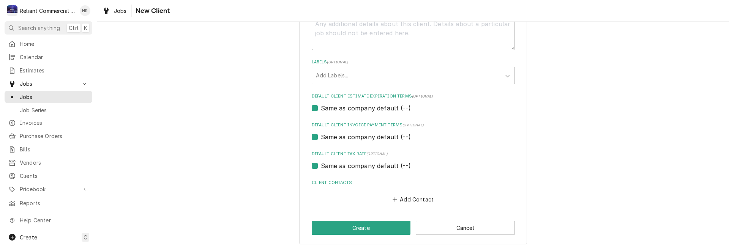
scroll to position [391, 0]
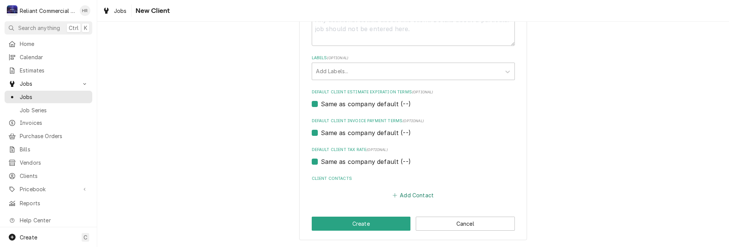
type input "2215 Suzette Ave"
click at [406, 198] on button "Add Contact" at bounding box center [413, 195] width 44 height 11
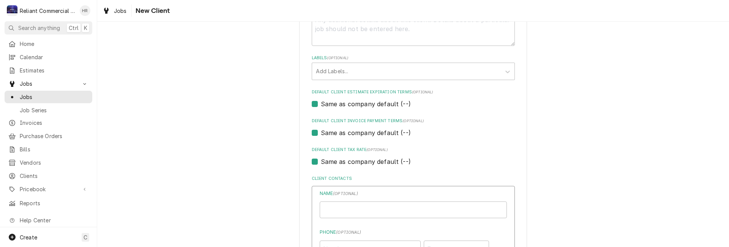
type textarea "x"
click at [373, 208] on input "Business Name" at bounding box center [413, 210] width 187 height 17
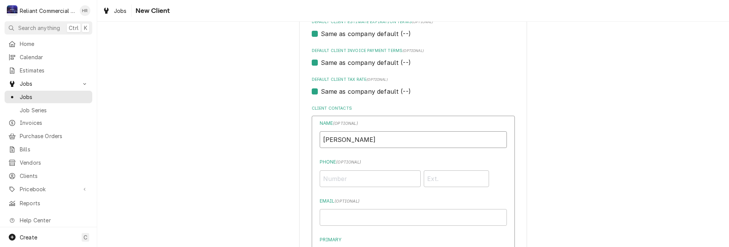
scroll to position [466, 0]
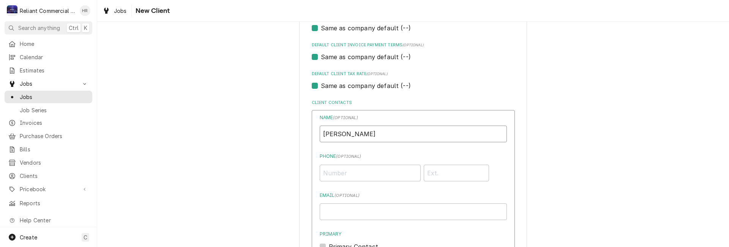
type input "Jeanne Newell"
click at [365, 173] on input "Phone ( optional )" at bounding box center [370, 173] width 101 height 17
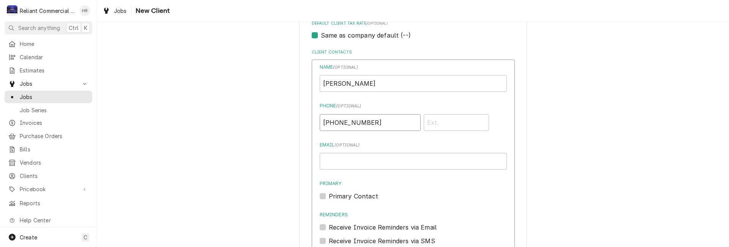
scroll to position [580, 0]
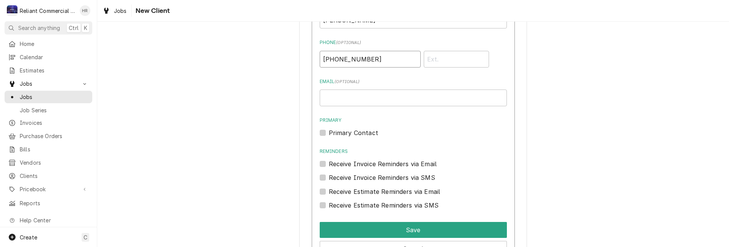
type input "(530) 921-3796"
click at [329, 178] on label "Receive Invoice Reminders via SMS" at bounding box center [382, 177] width 106 height 9
click at [329, 178] on input "Contact Edit Form" at bounding box center [422, 181] width 187 height 17
checkbox input "true"
click at [329, 208] on label "Receive Estimate Reminders via SMS" at bounding box center [384, 205] width 110 height 9
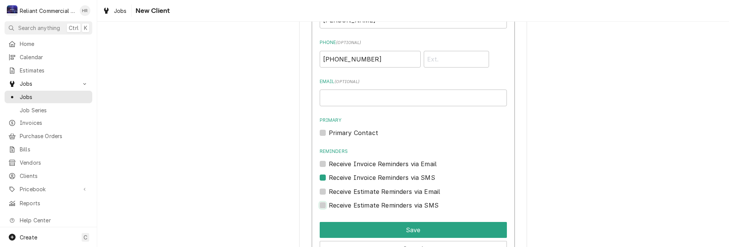
click at [329, 208] on input "Contact Edit Form" at bounding box center [422, 209] width 187 height 17
checkbox input "true"
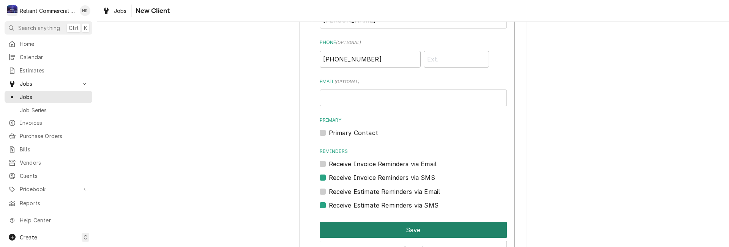
click at [421, 230] on button "Save" at bounding box center [413, 230] width 187 height 16
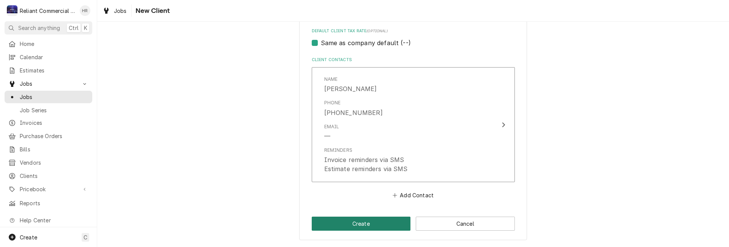
click at [358, 225] on button "Create" at bounding box center [361, 224] width 99 height 14
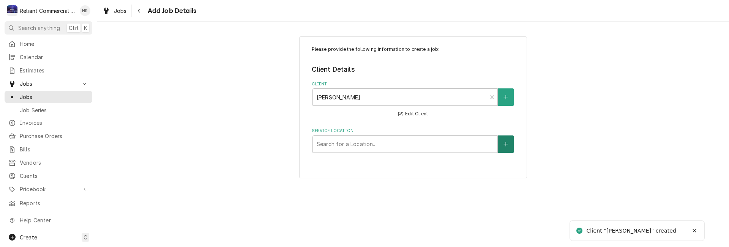
click at [504, 143] on icon "Create New Location" at bounding box center [505, 144] width 5 height 5
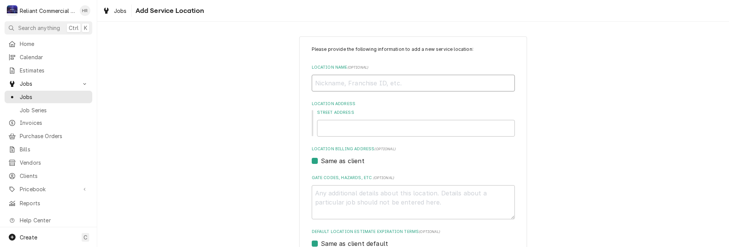
click at [379, 84] on input "Location Name ( optional )" at bounding box center [413, 83] width 203 height 17
type textarea "x"
type input "H"
type textarea "x"
type input "Ho"
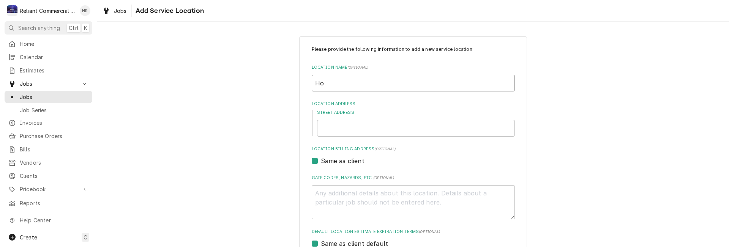
type textarea "x"
type input "Hom"
type textarea "x"
type input "Home"
type textarea "x"
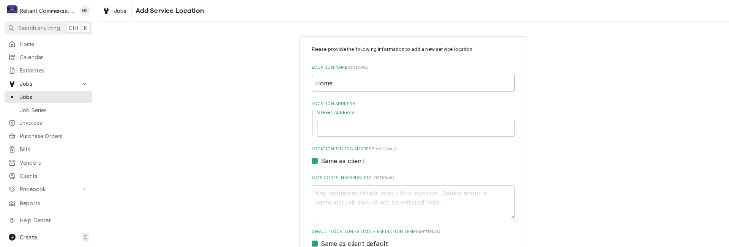
type input "Home"
click at [332, 124] on input "Street Address" at bounding box center [416, 128] width 198 height 17
type textarea "x"
type input "2"
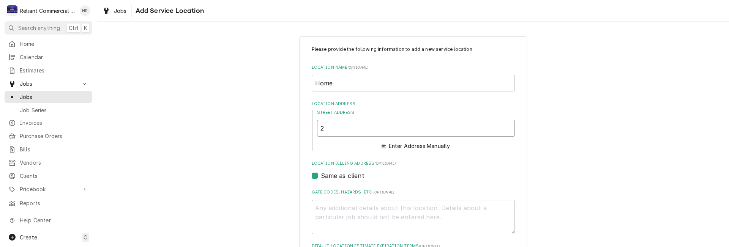
type textarea "x"
type input "22"
type textarea "x"
type input "221"
type textarea "x"
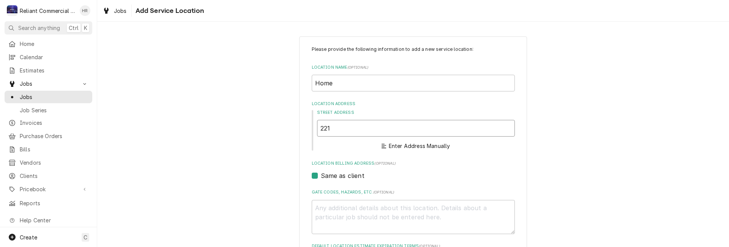
type input "2215"
type textarea "x"
type input "2215"
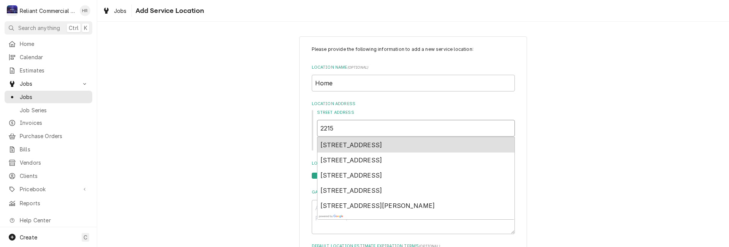
type textarea "x"
type input "2215 S"
type textarea "x"
type input "2215 Su"
type textarea "x"
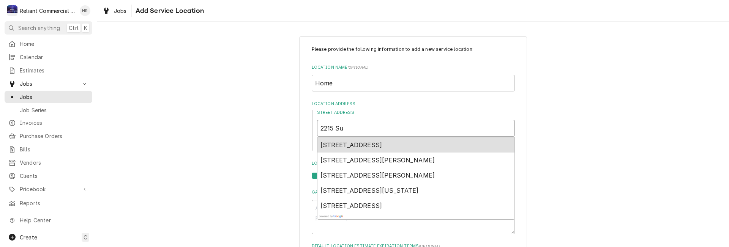
type input "2215 Suz"
click at [364, 142] on span "2215 Suzette Avenue, Redding, CA, USA" at bounding box center [377, 145] width 115 height 8
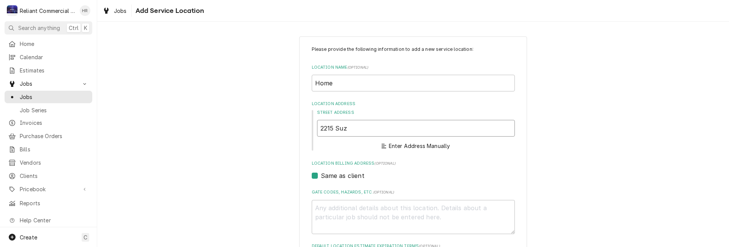
type textarea "x"
type input "2215 Suzette Ave"
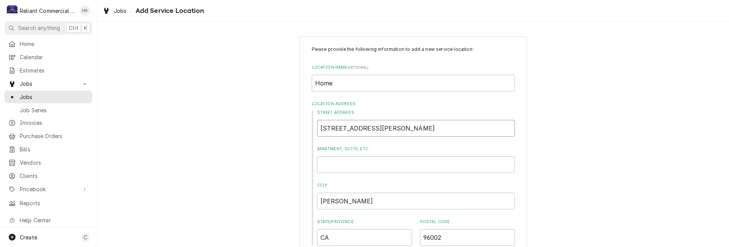
type textarea "x"
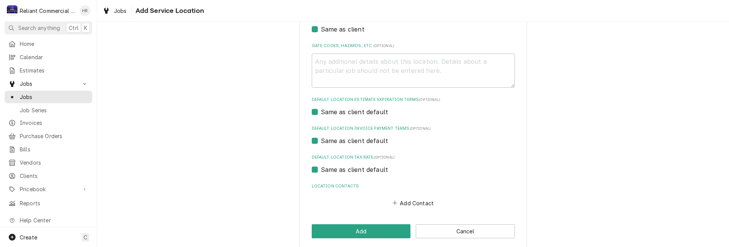
scroll to position [249, 0]
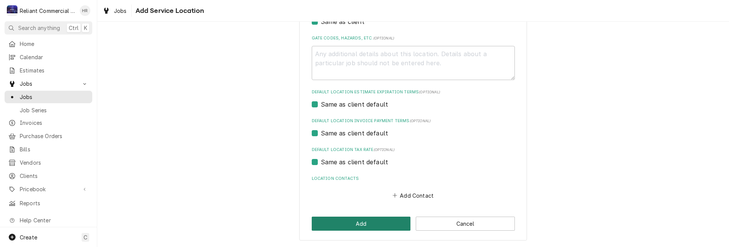
type input "2215 Suzette Ave"
click at [362, 222] on button "Add" at bounding box center [361, 224] width 99 height 14
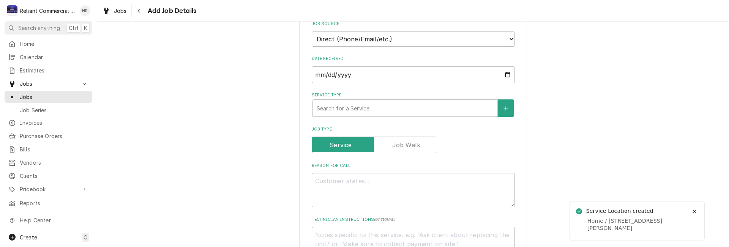
scroll to position [190, 0]
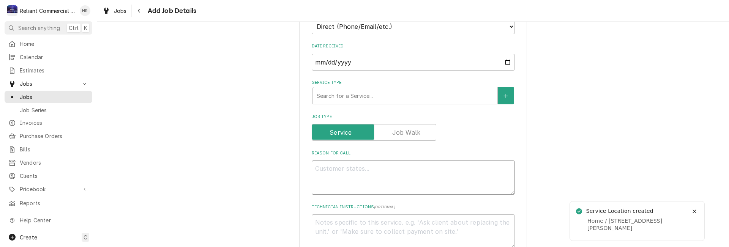
click at [388, 178] on textarea "Reason For Call" at bounding box center [413, 178] width 203 height 34
type textarea "x"
type textarea "S"
type textarea "x"
type textarea "St"
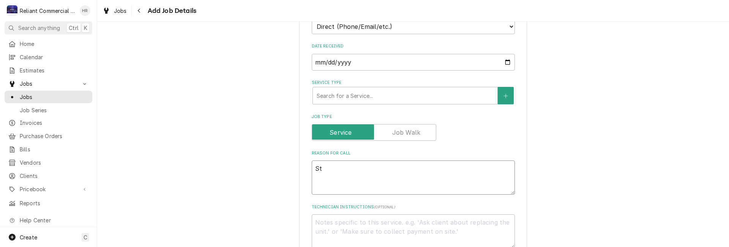
type textarea "x"
type textarea "Sto"
type textarea "x"
type textarea "Stov"
type textarea "x"
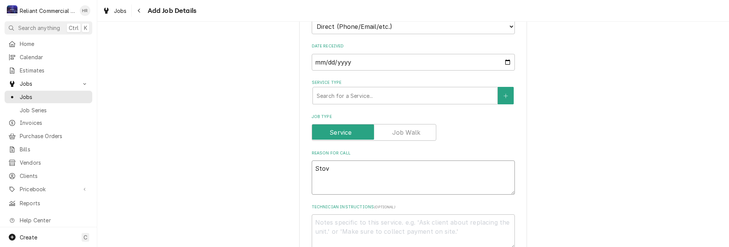
type textarea "Stove"
type textarea "x"
type textarea "Stove"
type textarea "x"
type textarea "Stove i"
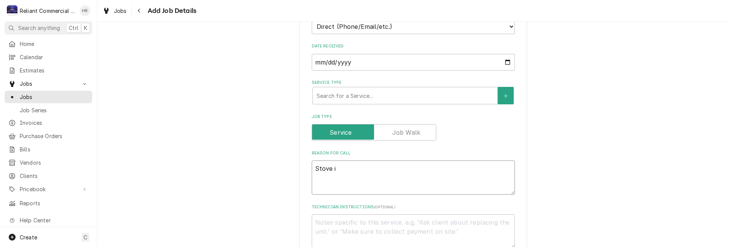
type textarea "x"
type textarea "Stove is"
type textarea "x"
type textarea "Stove iss"
type textarea "x"
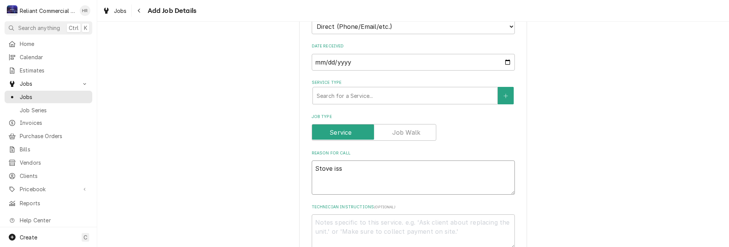
type textarea "Stove issu"
type textarea "x"
type textarea "Stove issue"
type textarea "x"
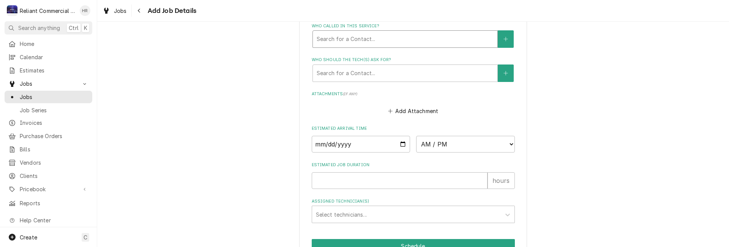
scroll to position [531, 0]
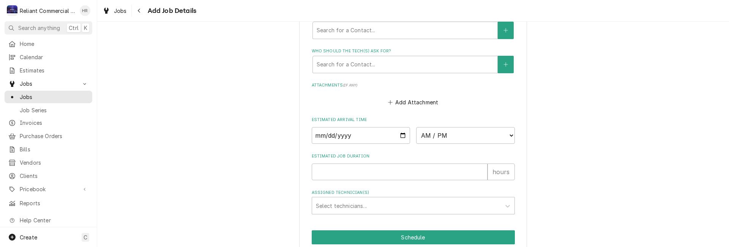
type textarea "Stove issue"
click at [400, 134] on input "Date" at bounding box center [361, 135] width 99 height 17
type textarea "x"
type input "2025-09-15"
type textarea "x"
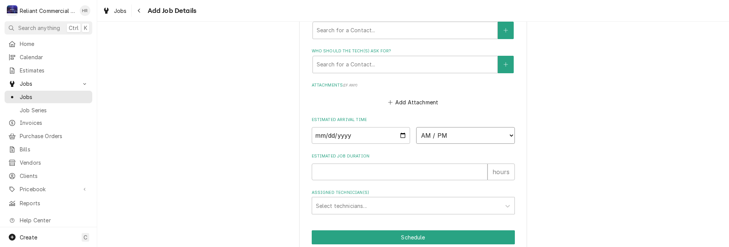
click at [506, 136] on select "AM / PM 6:00 AM 6:15 AM 6:30 AM 6:45 AM 7:00 AM 7:15 AM 7:30 AM 7:45 AM 8:00 AM…" at bounding box center [465, 135] width 99 height 17
select select "14:00:00"
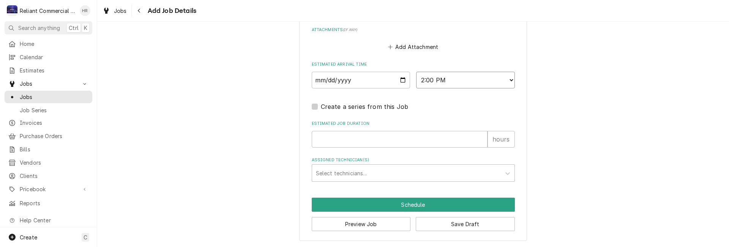
scroll to position [587, 0]
click at [411, 138] on input "Estimated Job Duration" at bounding box center [400, 139] width 176 height 17
type textarea "x"
type input "2"
type textarea "x"
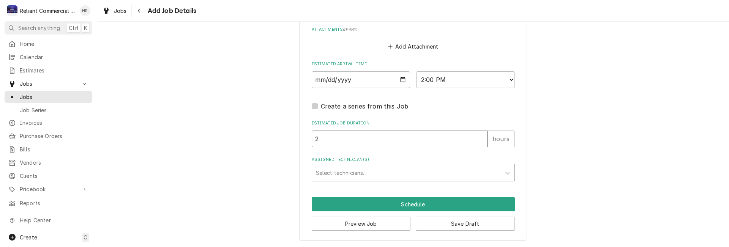
type input "2"
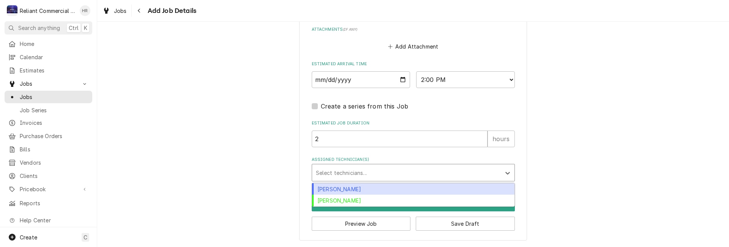
click at [406, 176] on div "Assigned Technician(s)" at bounding box center [406, 173] width 181 height 14
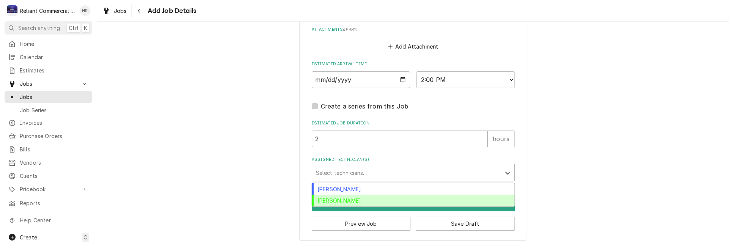
click at [367, 202] on div "Heath Reed" at bounding box center [413, 201] width 202 height 12
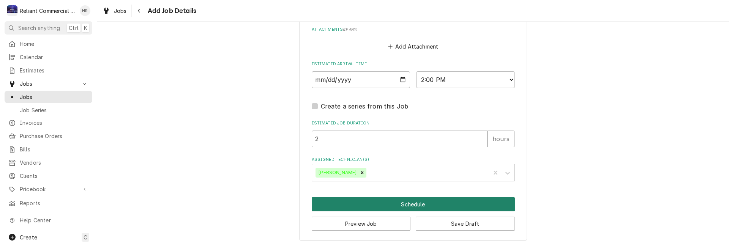
click at [429, 204] on button "Schedule" at bounding box center [413, 204] width 203 height 14
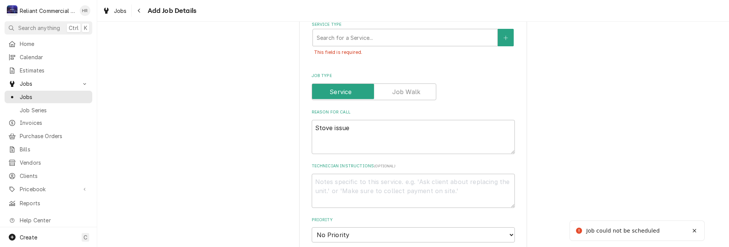
scroll to position [172, 0]
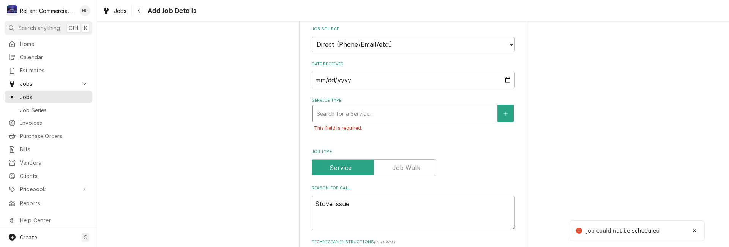
click at [368, 113] on div "Service Type" at bounding box center [405, 114] width 177 height 14
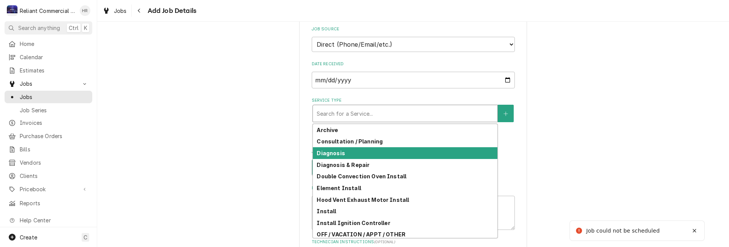
click at [356, 154] on div "Diagnosis" at bounding box center [405, 153] width 184 height 12
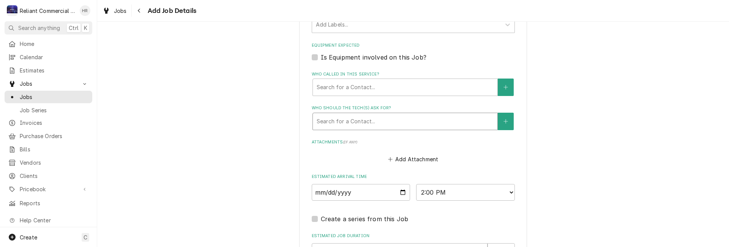
scroll to position [617, 0]
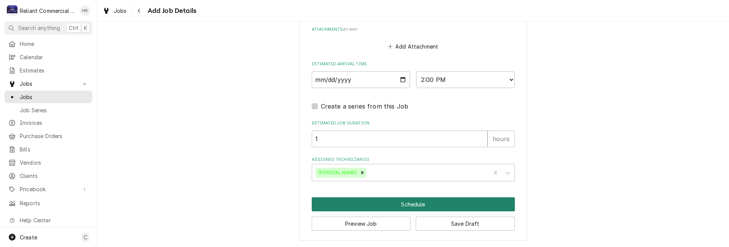
click at [385, 204] on button "Schedule" at bounding box center [413, 204] width 203 height 14
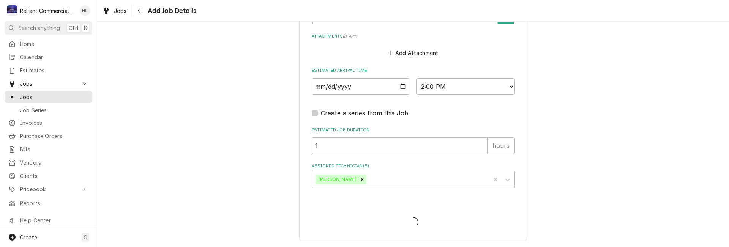
type textarea "x"
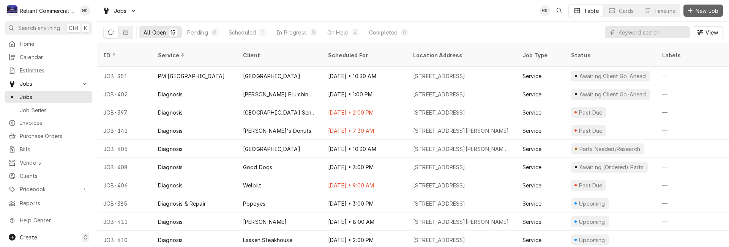
click at [703, 10] on span "New Job" at bounding box center [707, 11] width 26 height 8
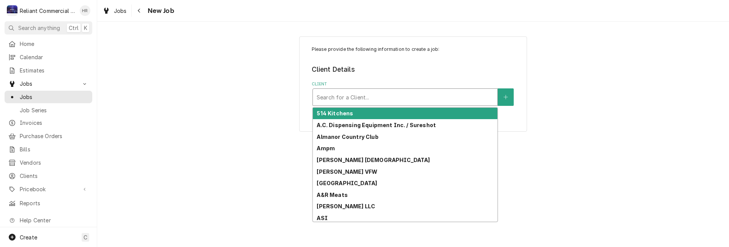
click at [363, 96] on div "Client" at bounding box center [405, 97] width 177 height 14
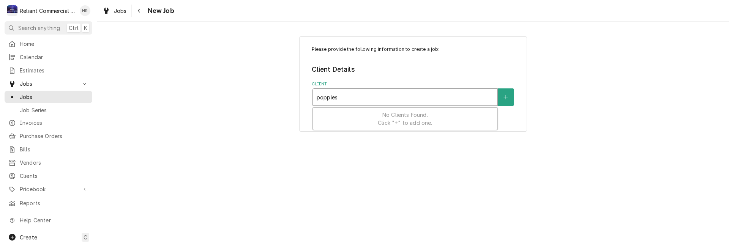
type input "poppie"
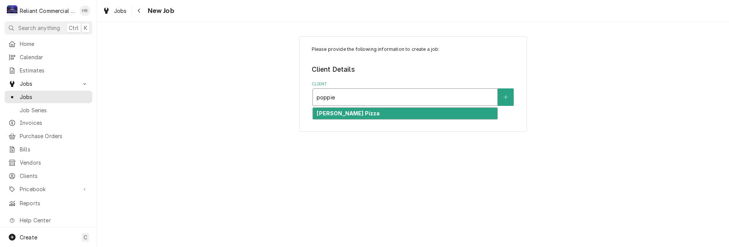
click at [365, 112] on div "[PERSON_NAME] Pizza" at bounding box center [405, 114] width 184 height 12
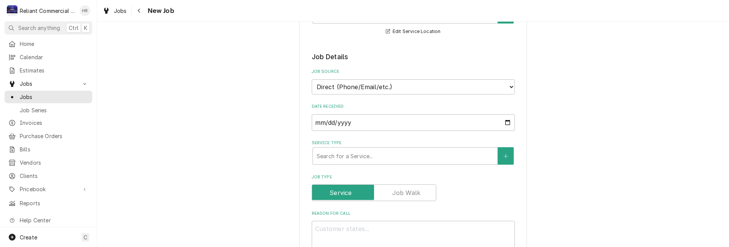
scroll to position [152, 0]
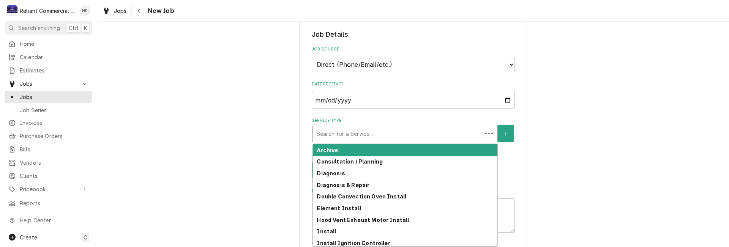
click at [413, 135] on div "Service Type" at bounding box center [398, 134] width 162 height 14
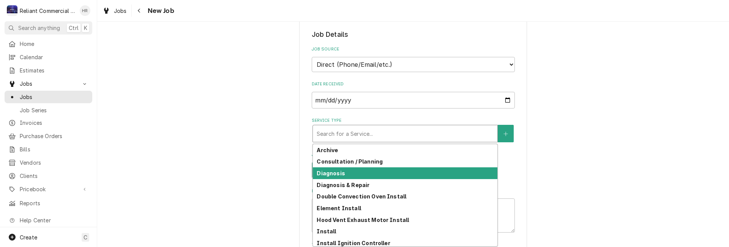
click at [368, 174] on div "Diagnosis" at bounding box center [405, 173] width 184 height 12
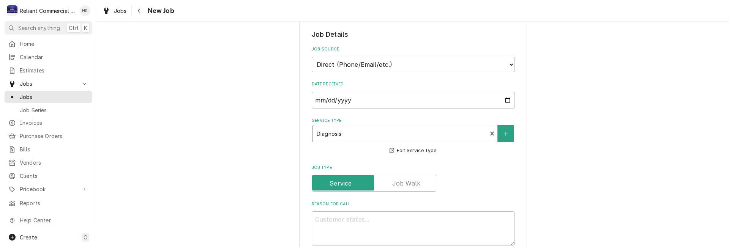
scroll to position [304, 0]
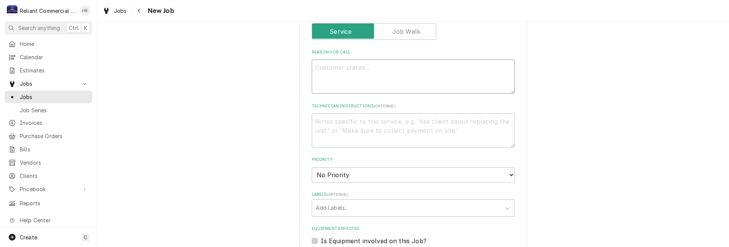
click at [386, 66] on textarea "Reason For Call" at bounding box center [413, 77] width 203 height 34
type textarea "x"
type textarea "P"
type textarea "x"
type textarea "Pi"
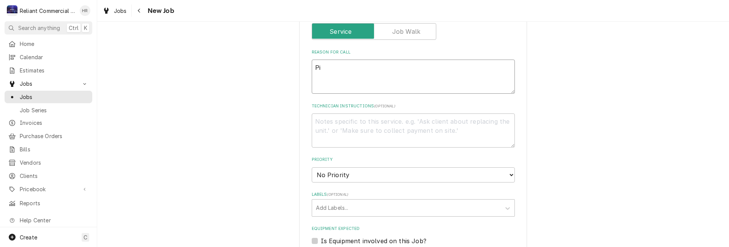
type textarea "x"
type textarea "Piz"
type textarea "x"
type textarea "Pizz"
type textarea "x"
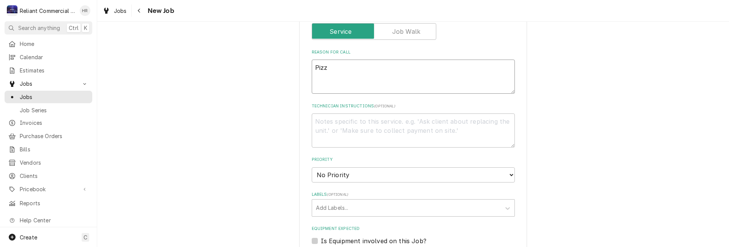
type textarea "Pizza"
type textarea "x"
type textarea "Pizza"
type textarea "x"
type textarea "Pizza o"
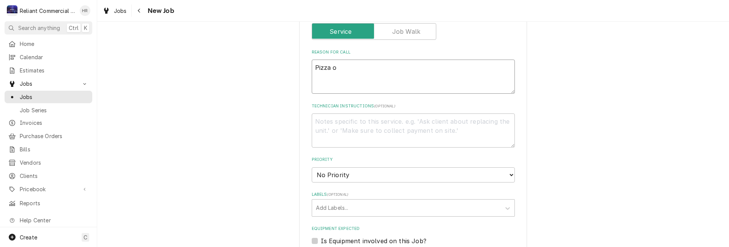
type textarea "x"
type textarea "Pizza ov"
type textarea "x"
type textarea "Pizza ove"
type textarea "x"
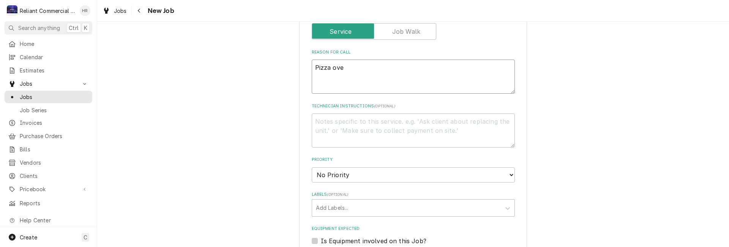
type textarea "Pizza oven"
type textarea "x"
type textarea "Pizza oven"
type textarea "x"
type textarea "Pizza oven n"
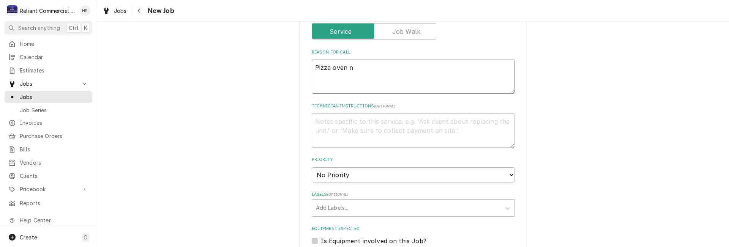
type textarea "x"
type textarea "Pizza oven no"
type textarea "x"
type textarea "Pizza oven not"
type textarea "x"
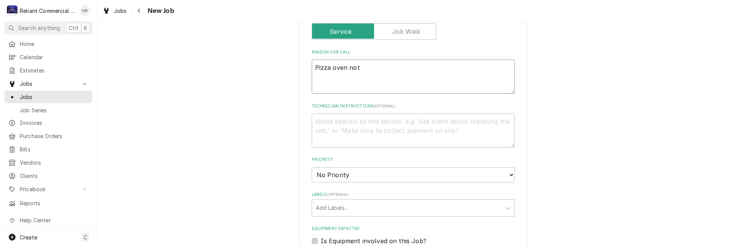
type textarea "Pizza oven not"
type textarea "x"
type textarea "Pizza oven not g"
type textarea "x"
type textarea "Pizza oven not ge"
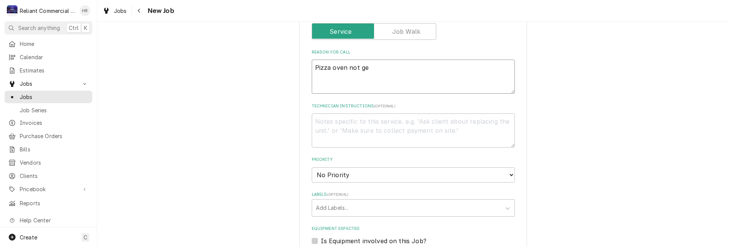
type textarea "x"
type textarea "Pizza oven not get"
type textarea "x"
type textarea "Pizza oven not gett"
type textarea "x"
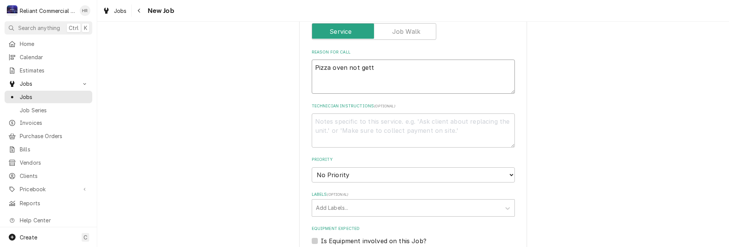
type textarea "Pizza oven not getti"
type textarea "x"
type textarea "Pizza oven not gettin"
type textarea "x"
type textarea "Pizza oven not getting"
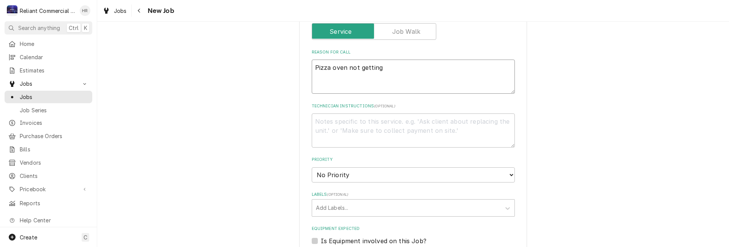
type textarea "x"
type textarea "Pizza oven not getting"
type textarea "x"
type textarea "Pizza oven not getting a"
type textarea "x"
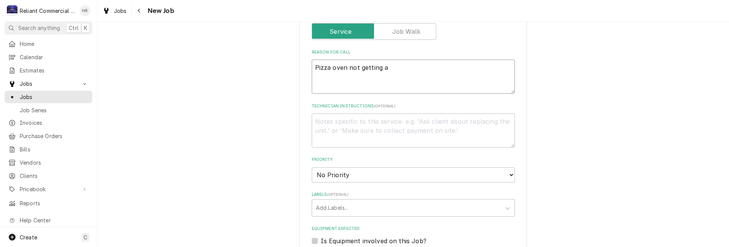
type textarea "Pizza oven not getting ab"
type textarea "x"
type textarea "Pizza oven not getting abo"
type textarea "x"
type textarea "Pizza oven not getting abov"
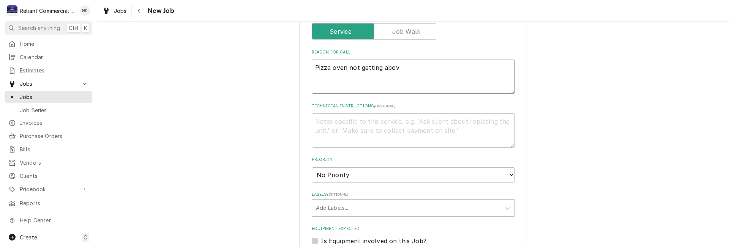
type textarea "x"
type textarea "Pizza oven not getting above"
type textarea "x"
type textarea "Pizza oven not getting above"
type textarea "x"
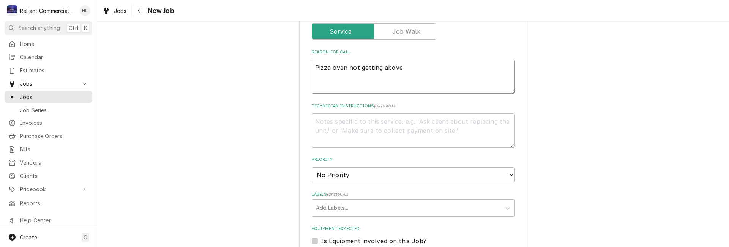
type textarea "Pizza oven not getting above 4"
type textarea "x"
type textarea "Pizza oven not getting above 40"
type textarea "x"
type textarea "Pizza oven not getting above 400"
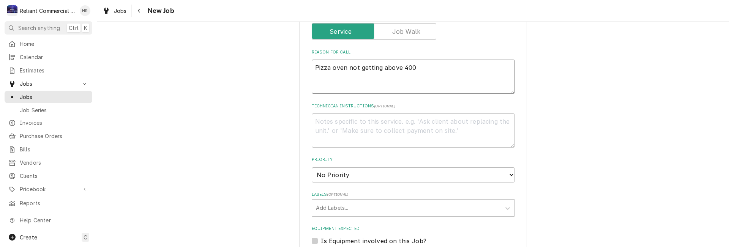
type textarea "x"
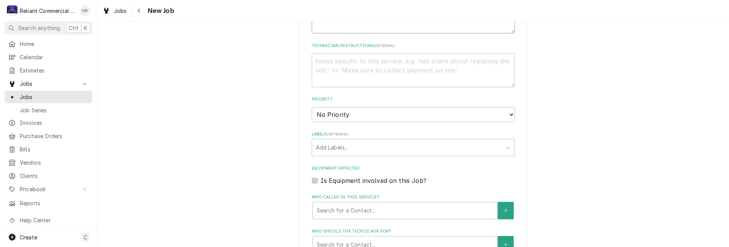
scroll to position [418, 0]
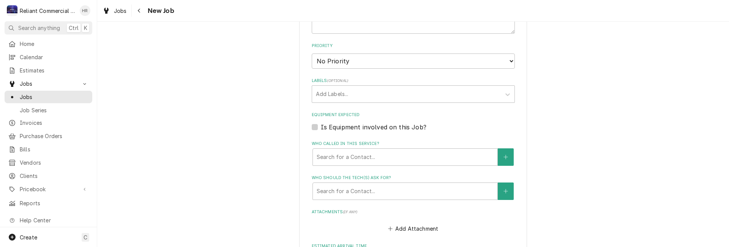
type textarea "Pizza oven not getting above 400"
click at [315, 126] on div "Is Equipment involved on this Job?" at bounding box center [413, 127] width 203 height 9
click at [321, 126] on label "Is Equipment involved on this Job?" at bounding box center [374, 127] width 106 height 9
click at [321, 126] on input "Equipment Expected" at bounding box center [422, 131] width 203 height 17
checkbox input "true"
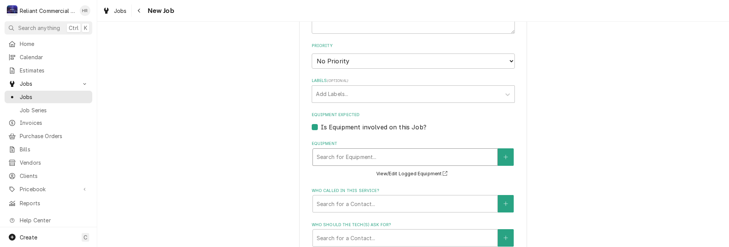
click at [387, 156] on div "Equipment" at bounding box center [405, 157] width 177 height 14
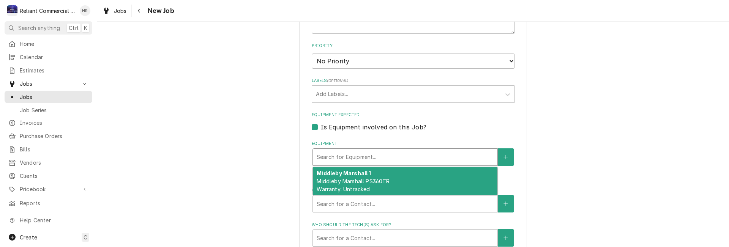
click at [381, 176] on div "Middleby Marshall 1 Middleby Marshall PS360TR Warranty: Untracked" at bounding box center [405, 181] width 184 height 28
type textarea "x"
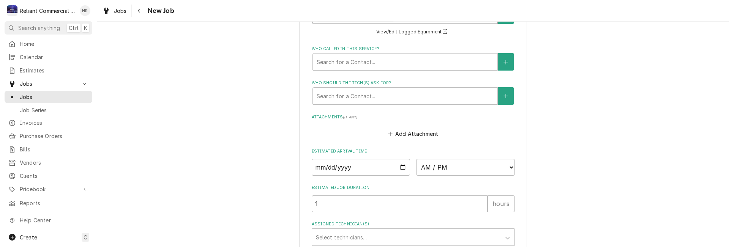
scroll to position [569, 0]
click at [401, 167] on input "Date" at bounding box center [361, 167] width 99 height 17
type input "2025-09-16"
type textarea "x"
click at [506, 165] on select "AM / PM 6:00 AM 6:15 AM 6:30 AM 6:45 AM 7:00 AM 7:15 AM 7:30 AM 7:45 AM 8:00 AM…" at bounding box center [465, 167] width 99 height 17
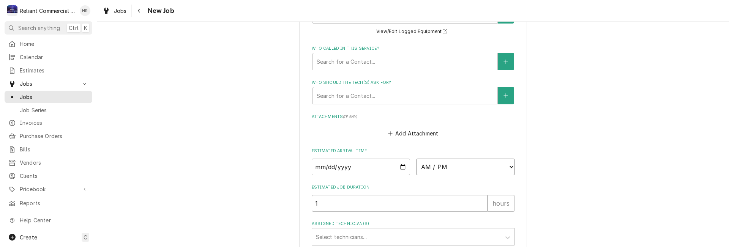
select select "10:00:00"
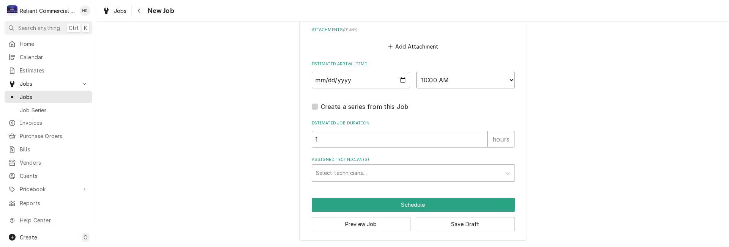
scroll to position [657, 0]
click at [360, 139] on input "1" at bounding box center [400, 139] width 176 height 17
type textarea "x"
type input "2"
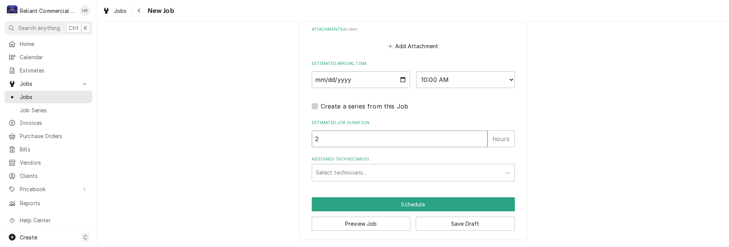
type textarea "x"
type input "2"
click at [506, 78] on select "AM / PM 6:00 AM 6:15 AM 6:30 AM 6:45 AM 7:00 AM 7:15 AM 7:30 AM 7:45 AM 8:00 AM…" at bounding box center [465, 79] width 99 height 17
select select "09:00:00"
click at [416, 71] on select "AM / PM 6:00 AM 6:15 AM 6:30 AM 6:45 AM 7:00 AM 7:15 AM 7:30 AM 7:45 AM 8:00 AM…" at bounding box center [465, 79] width 99 height 17
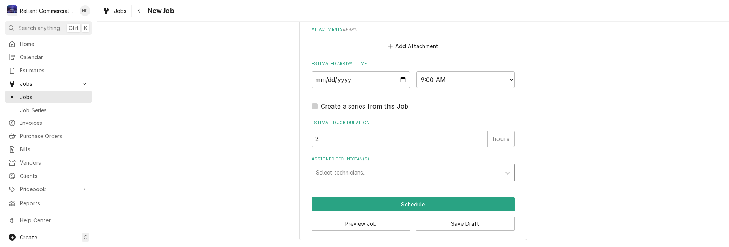
click at [355, 172] on div "Assigned Technician(s)" at bounding box center [406, 173] width 181 height 14
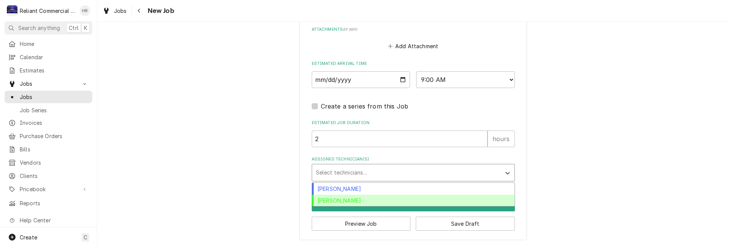
click at [341, 199] on div "Heath Reed" at bounding box center [413, 201] width 202 height 12
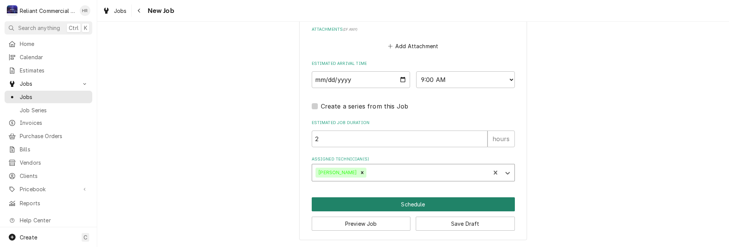
click at [425, 206] on button "Schedule" at bounding box center [413, 204] width 203 height 14
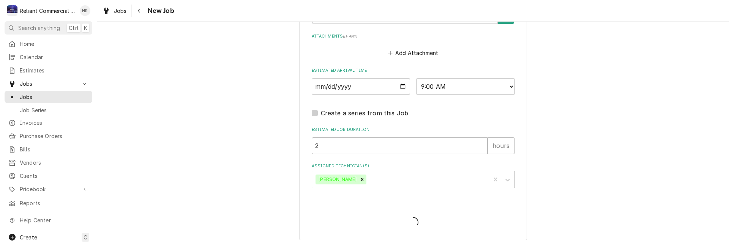
scroll to position [650, 0]
type textarea "x"
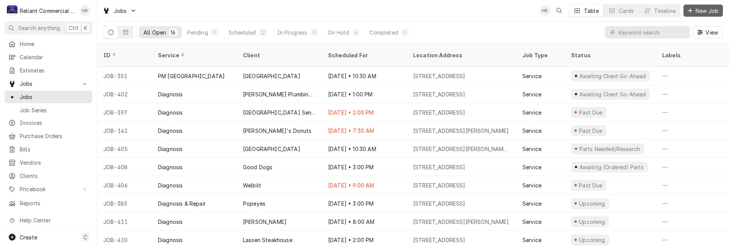
click at [709, 9] on span "New Job" at bounding box center [707, 11] width 26 height 8
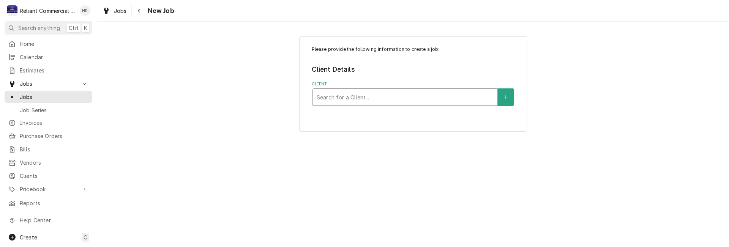
click at [378, 96] on div "Client" at bounding box center [405, 97] width 177 height 14
type input "old"
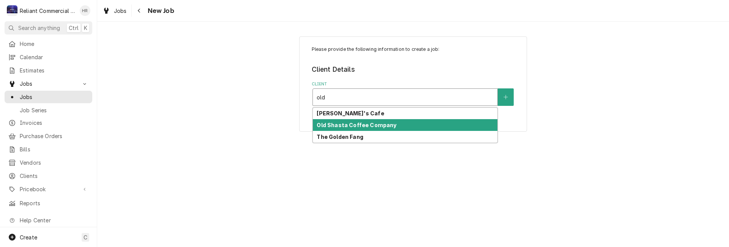
click at [372, 128] on strong "Old Shasta Coffee Company" at bounding box center [357, 125] width 80 height 6
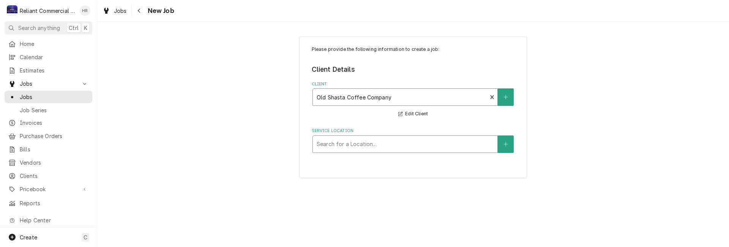
click at [378, 143] on div "Service Location" at bounding box center [405, 144] width 177 height 14
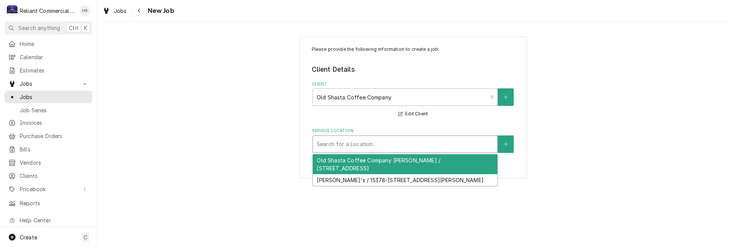
click at [381, 164] on div "Old Shasta Coffee Company Redding / 2275 Eureka Way, Redding, CA 96003" at bounding box center [405, 164] width 184 height 20
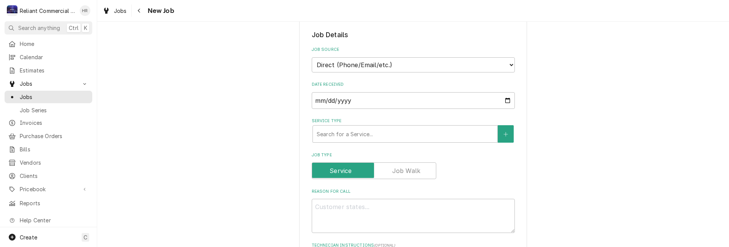
scroll to position [152, 0]
click at [383, 137] on div "Service Type" at bounding box center [405, 134] width 177 height 14
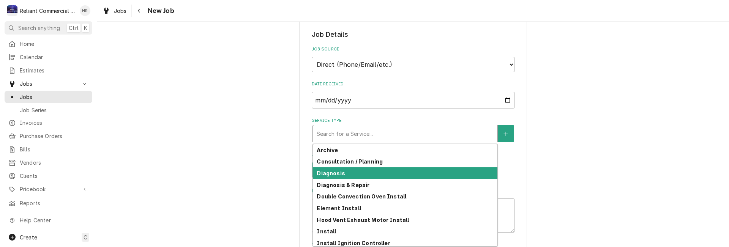
click at [355, 174] on div "Diagnosis" at bounding box center [405, 173] width 184 height 12
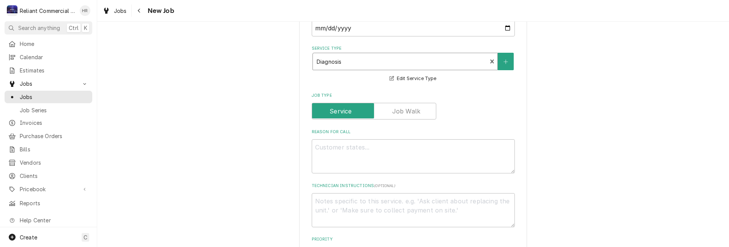
scroll to position [304, 0]
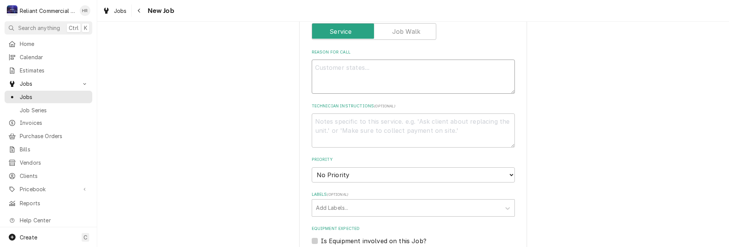
click at [401, 77] on textarea "Reason For Call" at bounding box center [413, 77] width 203 height 34
type textarea "x"
type textarea "M"
type textarea "x"
type textarea "Me"
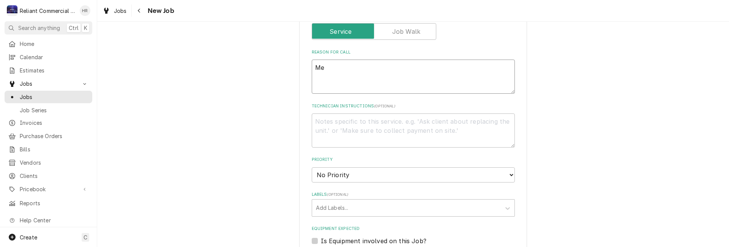
type textarea "x"
type textarea "Mer"
type textarea "x"
type textarea "Merr"
type textarea "x"
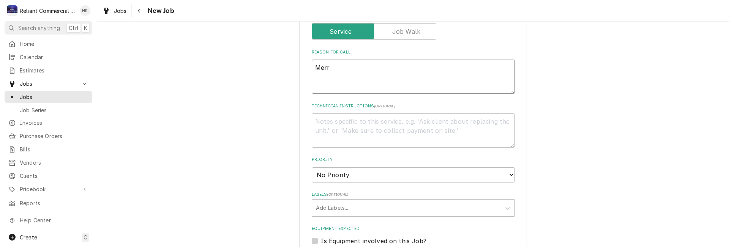
type textarea "Merry"
type textarea "x"
type textarea "Merryc"
type textarea "x"
type textarea "Merrych"
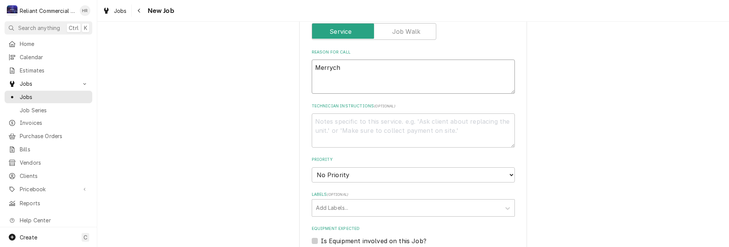
type textarea "x"
type textarea "Merryche"
type textarea "x"
type textarea "Merrychef"
type textarea "x"
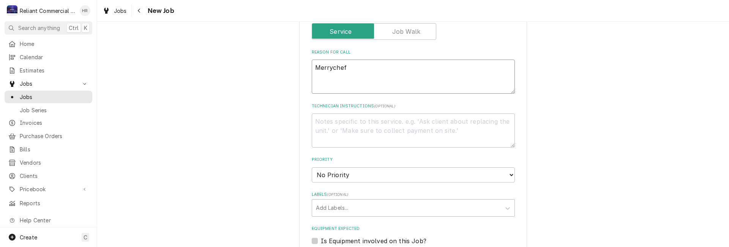
type textarea "Merrychef"
type textarea "x"
type textarea "Merrychef i"
type textarea "x"
type textarea "Merrychef is"
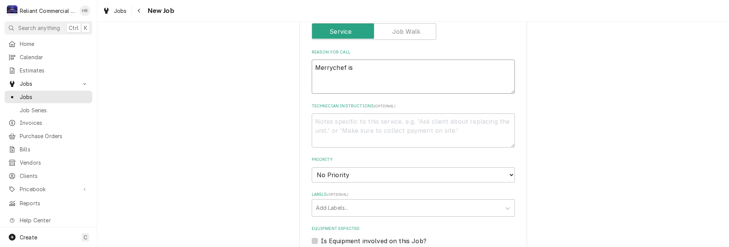
type textarea "x"
type textarea "Merrychef iss"
type textarea "x"
type textarea "Merrychef issu"
type textarea "x"
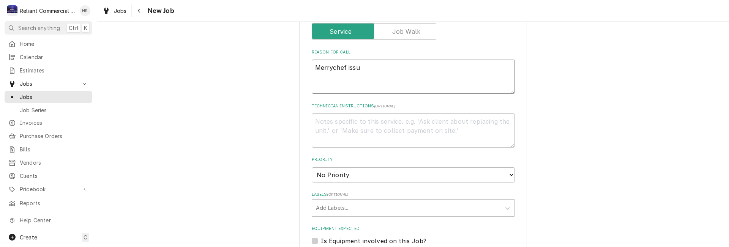
type textarea "Merrychef issue"
type textarea "x"
type textarea "Merrychef issues"
type textarea "x"
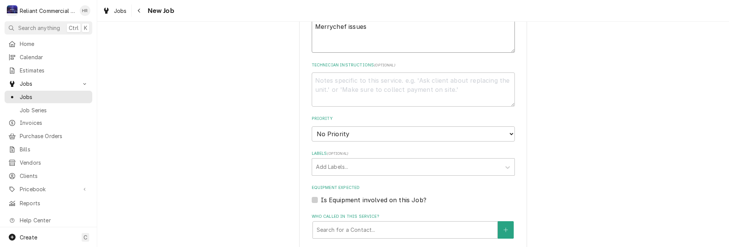
scroll to position [418, 0]
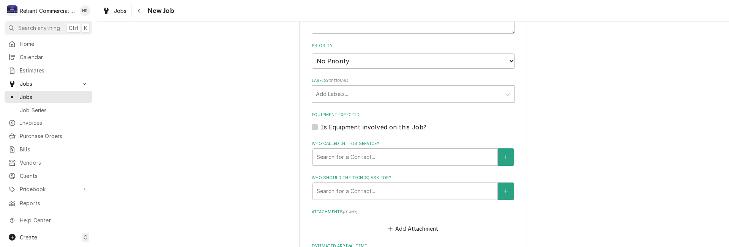
type textarea "Merrychef issues"
click at [321, 127] on label "Is Equipment involved on this Job?" at bounding box center [374, 127] width 106 height 9
click at [321, 127] on input "Equipment Expected" at bounding box center [422, 131] width 203 height 17
checkbox input "true"
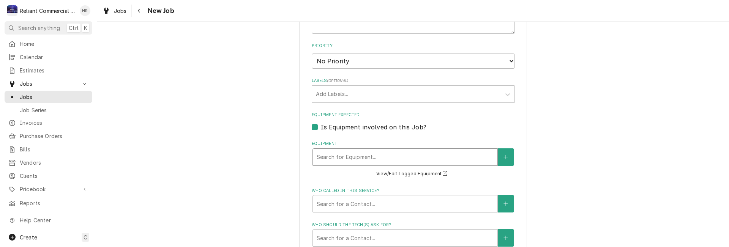
click at [422, 158] on div "Equipment" at bounding box center [405, 157] width 177 height 14
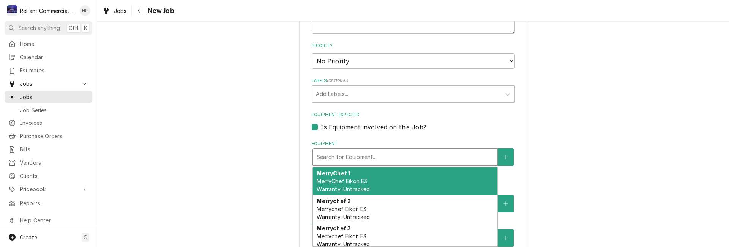
scroll to position [4, 0]
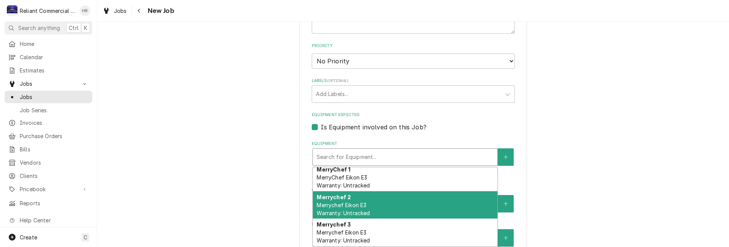
click at [382, 205] on div "Merrychef 2 Merrychef Eikon E3 Warranty: Untracked" at bounding box center [405, 205] width 184 height 28
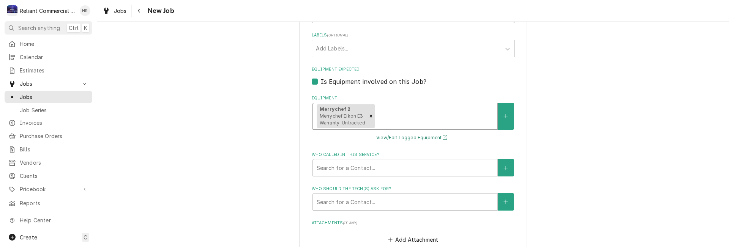
scroll to position [531, 0]
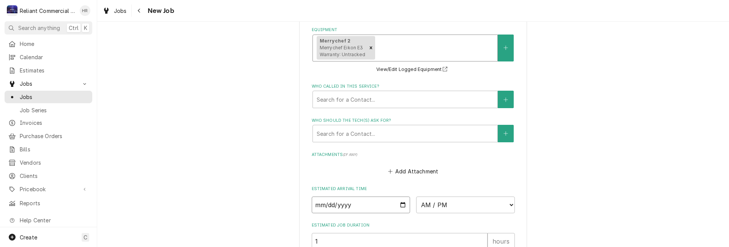
click at [400, 203] on input "Date" at bounding box center [361, 205] width 99 height 17
type textarea "x"
type input "2025-09-16"
type textarea "x"
click at [509, 204] on select "AM / PM 6:00 AM 6:15 AM 6:30 AM 6:45 AM 7:00 AM 7:15 AM 7:30 AM 7:45 AM 8:00 AM…" at bounding box center [465, 205] width 99 height 17
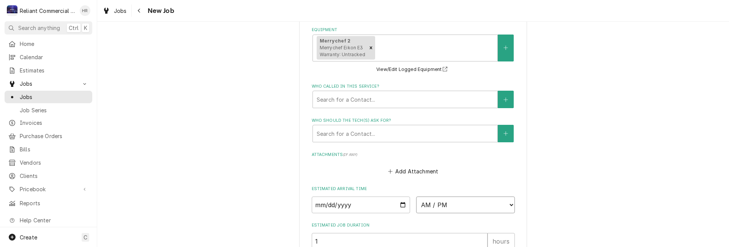
select select "14:00:00"
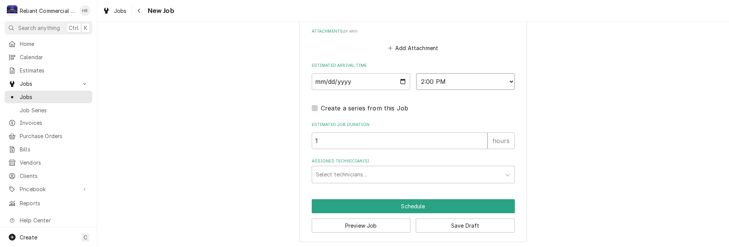
scroll to position [657, 0]
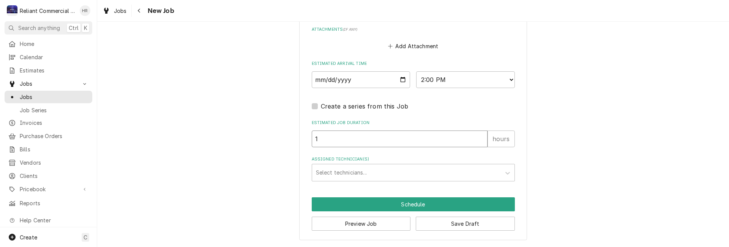
click at [369, 139] on input "1" at bounding box center [400, 139] width 176 height 17
type textarea "x"
type input "3"
type textarea "x"
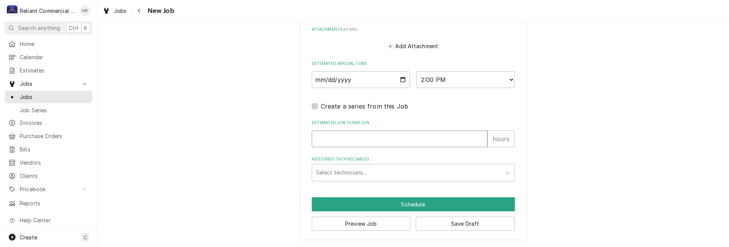
type textarea "x"
type input "2"
type textarea "x"
type input "2"
click at [396, 172] on div "Assigned Technician(s)" at bounding box center [406, 173] width 181 height 14
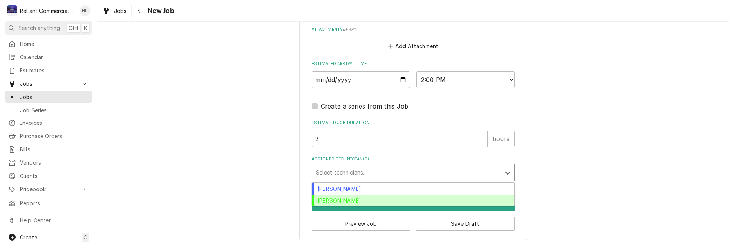
click at [375, 200] on div "Heath Reed" at bounding box center [413, 201] width 202 height 12
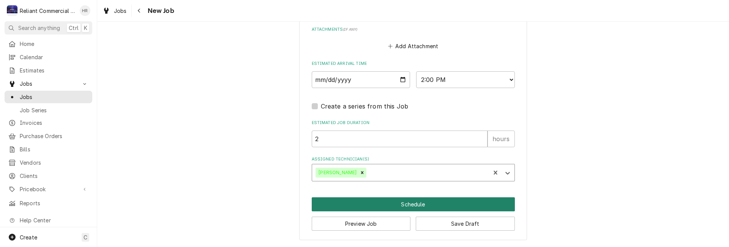
click at [422, 205] on button "Schedule" at bounding box center [413, 204] width 203 height 14
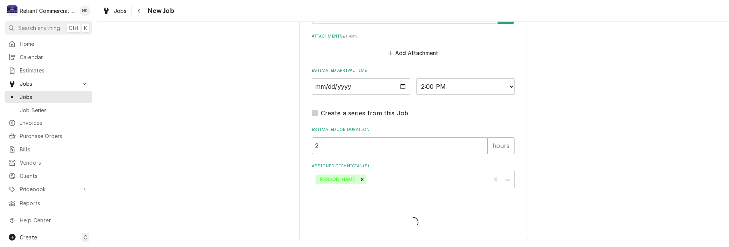
scroll to position [650, 0]
type textarea "x"
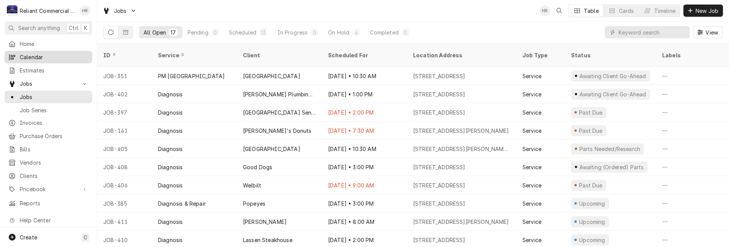
click at [38, 55] on span "Calendar" at bounding box center [54, 57] width 69 height 8
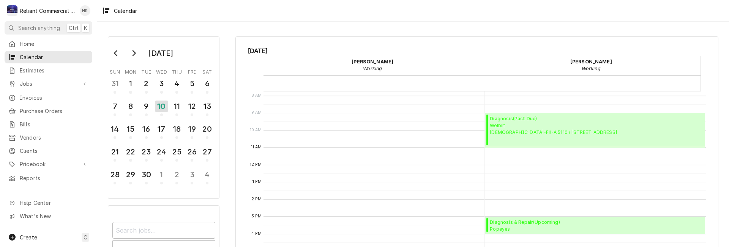
scroll to position [147, 0]
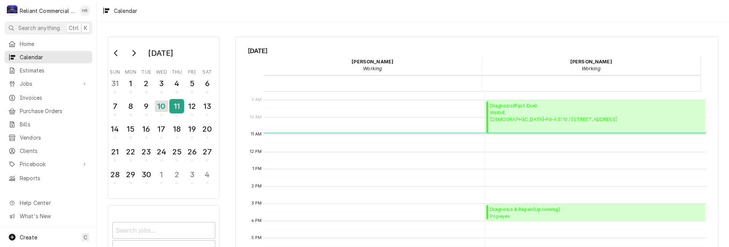
click at [177, 105] on div "11" at bounding box center [176, 106] width 13 height 13
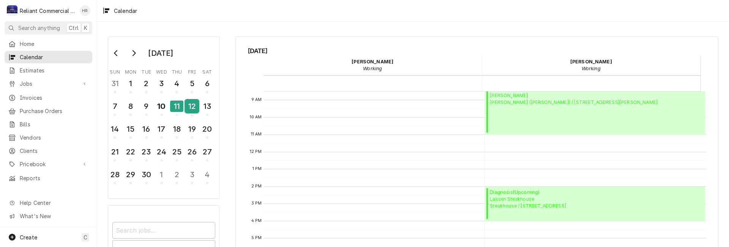
click at [190, 104] on div "12" at bounding box center [191, 106] width 13 height 13
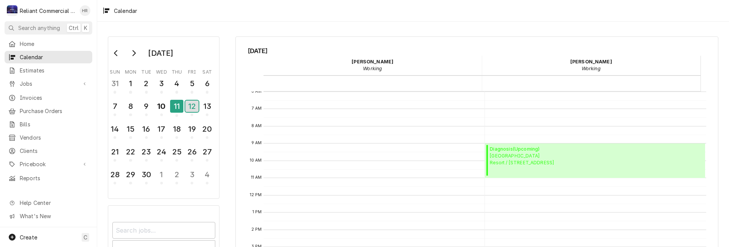
scroll to position [142, 0]
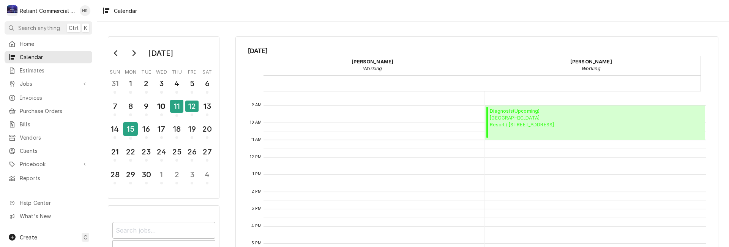
click at [130, 129] on div "15" at bounding box center [130, 129] width 13 height 13
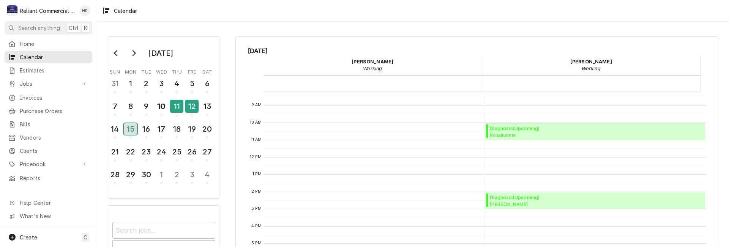
scroll to position [104, 0]
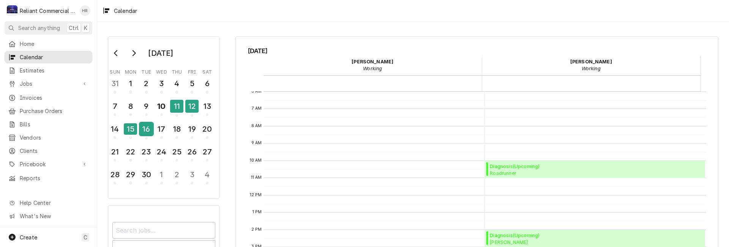
click at [144, 127] on div "16" at bounding box center [146, 129] width 13 height 13
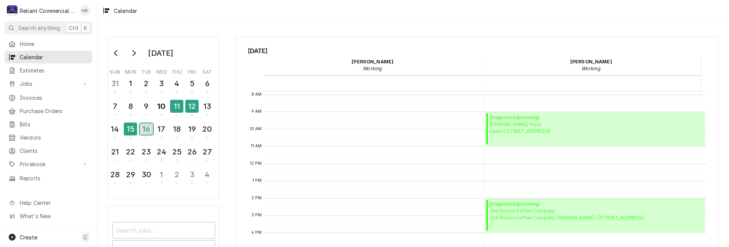
scroll to position [109, 0]
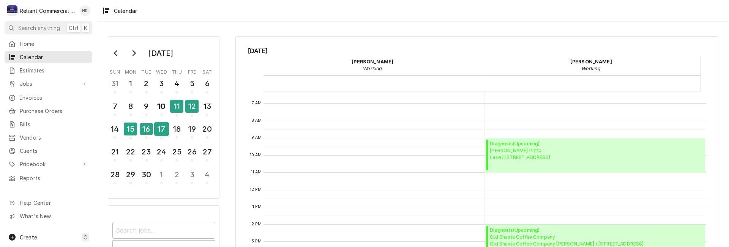
click at [162, 125] on div "17" at bounding box center [161, 129] width 13 height 13
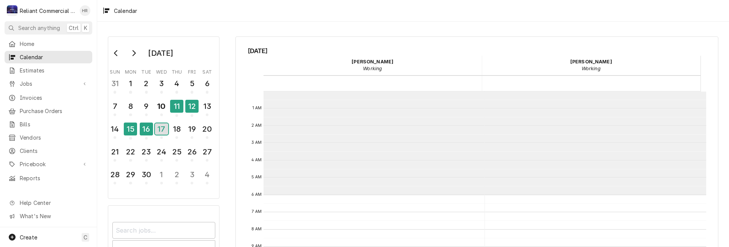
scroll to position [0, 0]
click at [175, 129] on div "18" at bounding box center [176, 129] width 13 height 13
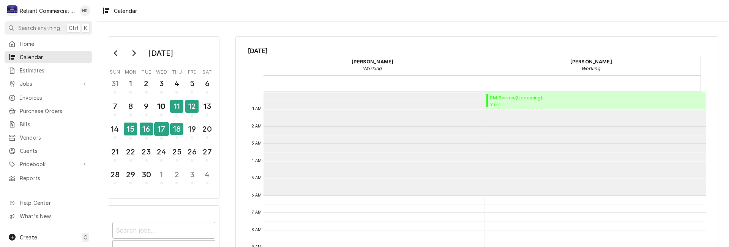
click at [162, 127] on div "17" at bounding box center [161, 129] width 13 height 13
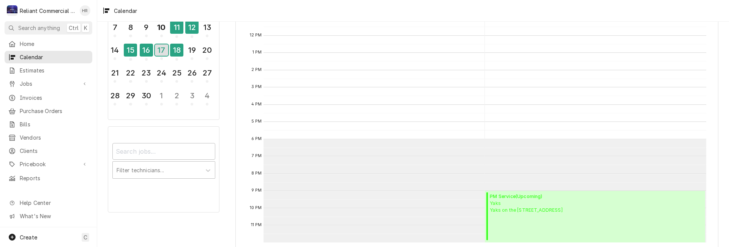
scroll to position [78, 0]
click at [181, 51] on div "18" at bounding box center [176, 50] width 13 height 13
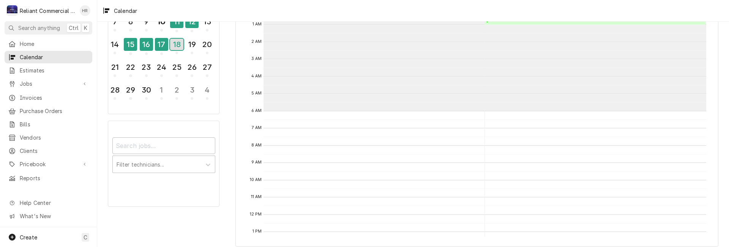
scroll to position [91, 0]
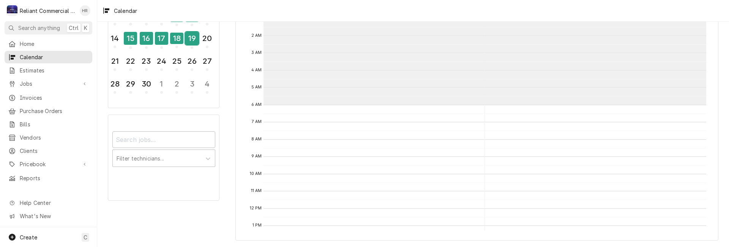
click at [188, 37] on div "19" at bounding box center [191, 38] width 13 height 13
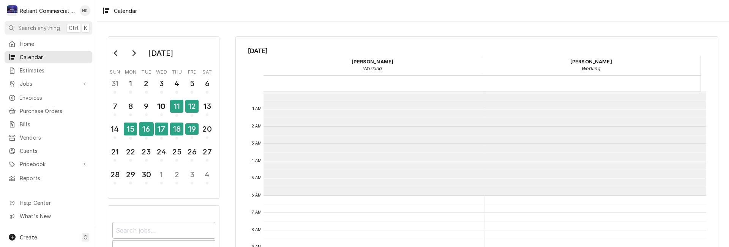
click at [145, 131] on div "16" at bounding box center [146, 129] width 13 height 13
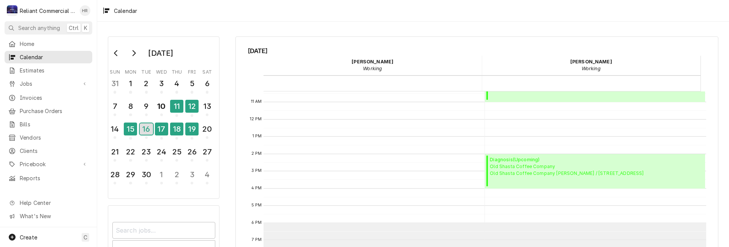
scroll to position [142, 0]
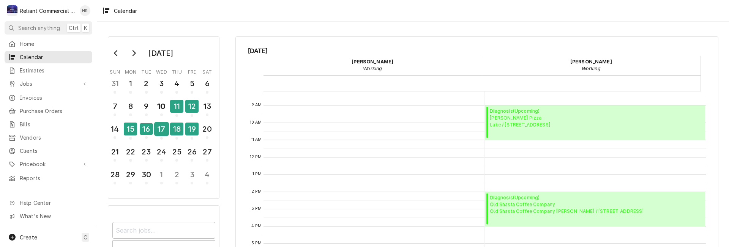
click at [162, 123] on div "17" at bounding box center [161, 129] width 13 height 13
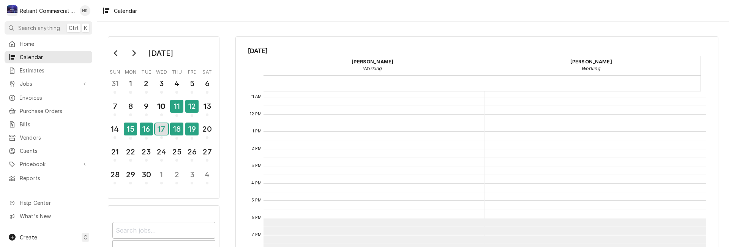
scroll to position [0, 0]
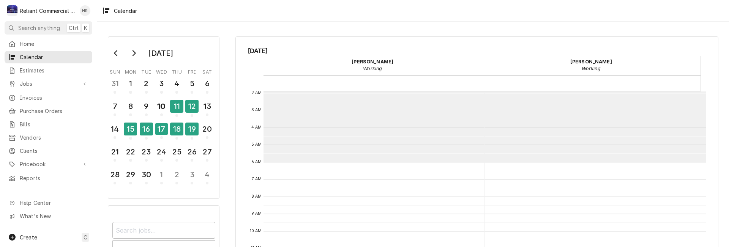
click at [34, 35] on nav "R Reliant Commercial Appliance Repair LLC HR Search anything Ctrl K Home Calend…" at bounding box center [48, 123] width 97 height 247
click at [30, 40] on span "Home" at bounding box center [54, 44] width 69 height 8
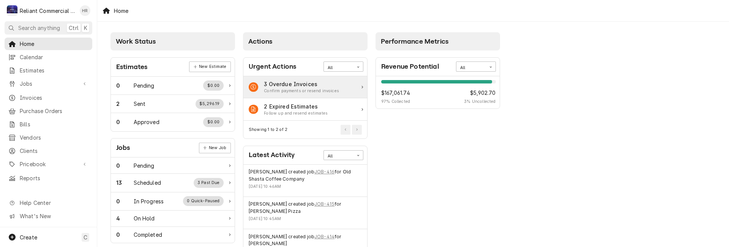
click at [354, 87] on div "3 Overdue Invoices Confirm payments or resend invoices" at bounding box center [305, 87] width 124 height 22
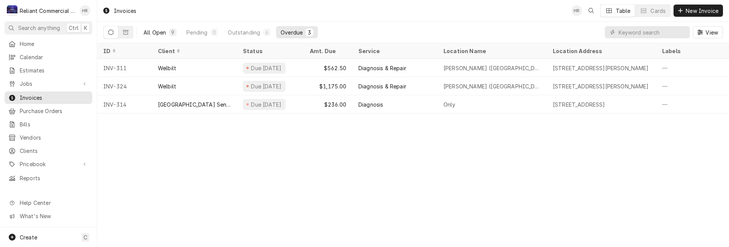
click at [157, 33] on div "All Open" at bounding box center [154, 32] width 22 height 8
